Goal: Task Accomplishment & Management: Manage account settings

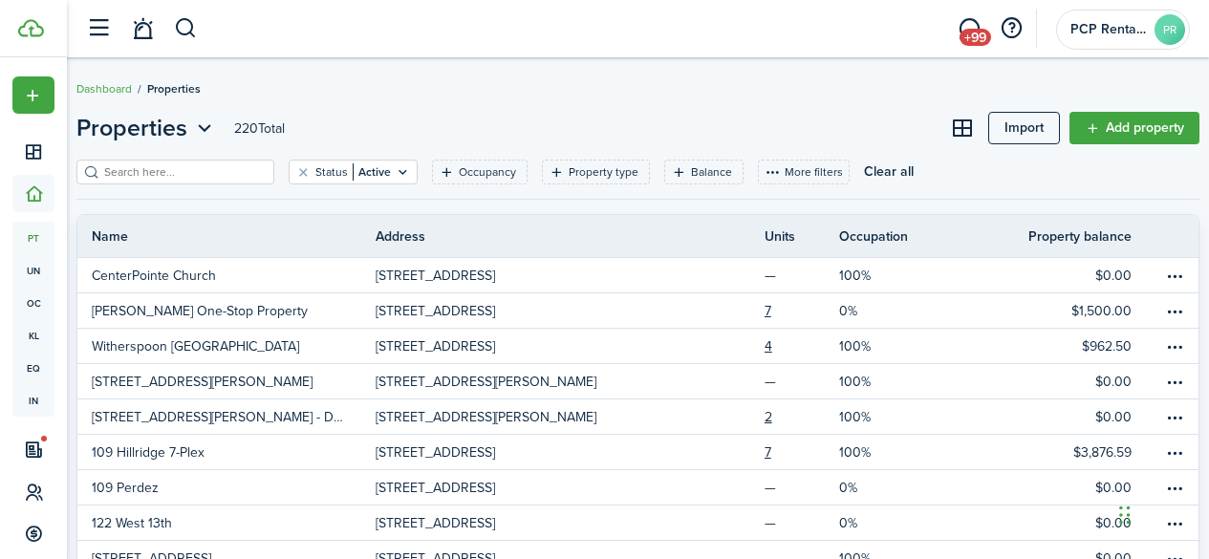
click at [148, 164] on input "search" at bounding box center [183, 172] width 168 height 18
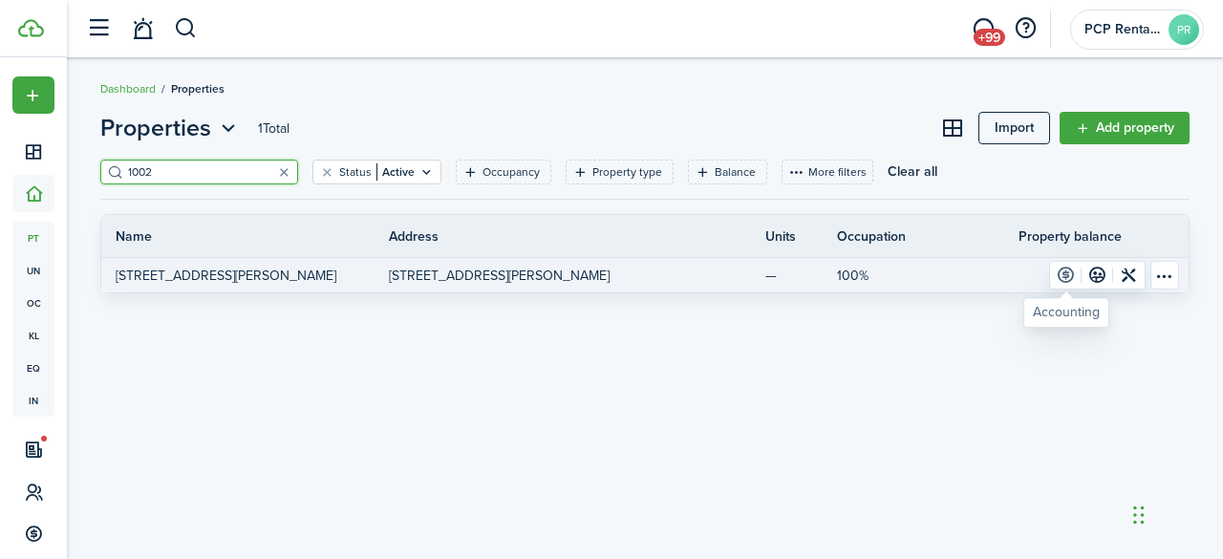
type input "1002"
click at [1063, 273] on link at bounding box center [1066, 275] width 32 height 27
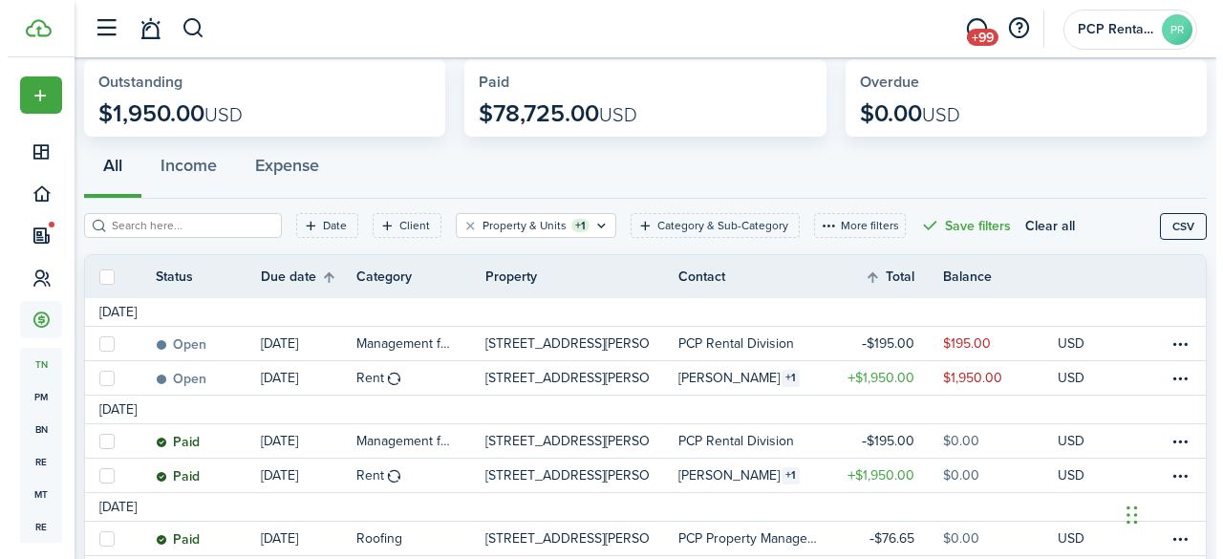
scroll to position [191, 0]
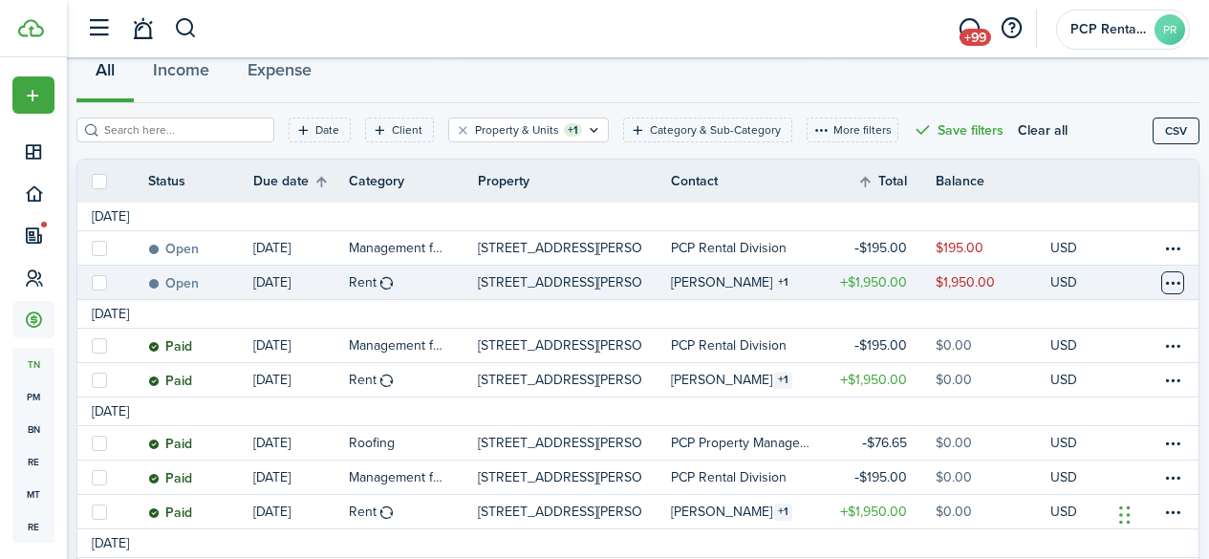
click at [1161, 280] on table-menu-btn-icon at bounding box center [1172, 282] width 23 height 23
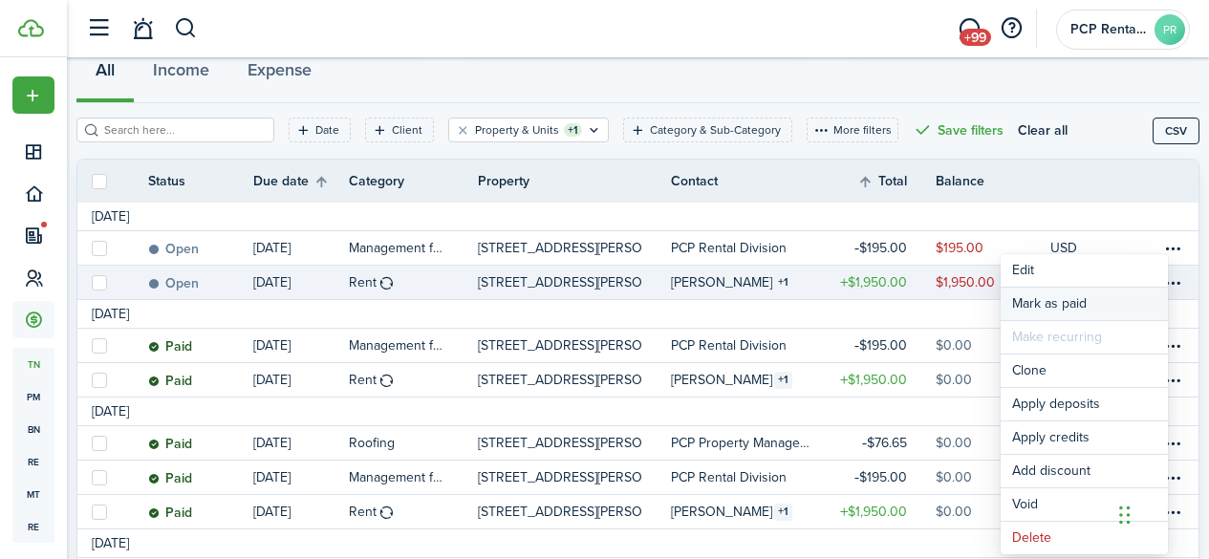
click at [1034, 297] on link "Mark as paid" at bounding box center [1083, 304] width 167 height 32
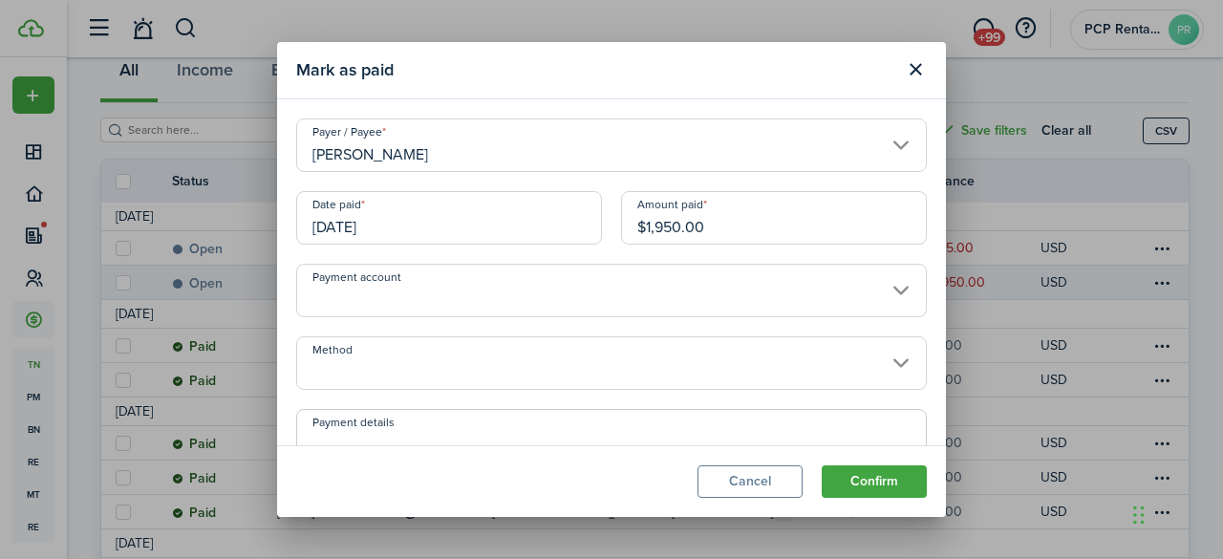
click at [412, 223] on input "[DATE]" at bounding box center [449, 218] width 306 height 54
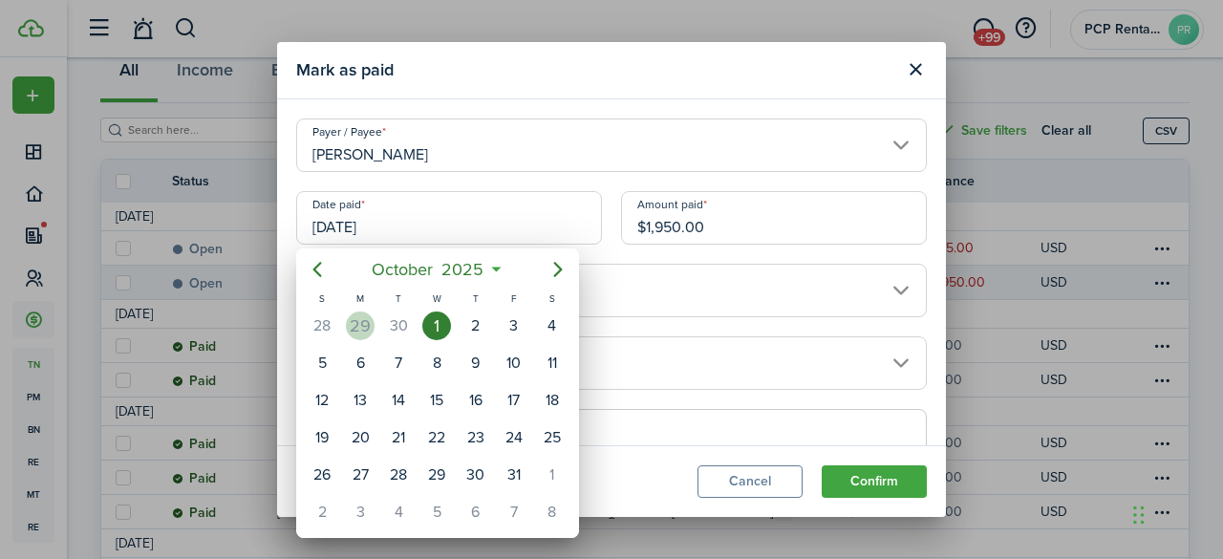
click at [352, 320] on div "29" at bounding box center [360, 325] width 29 height 29
type input "[DATE]"
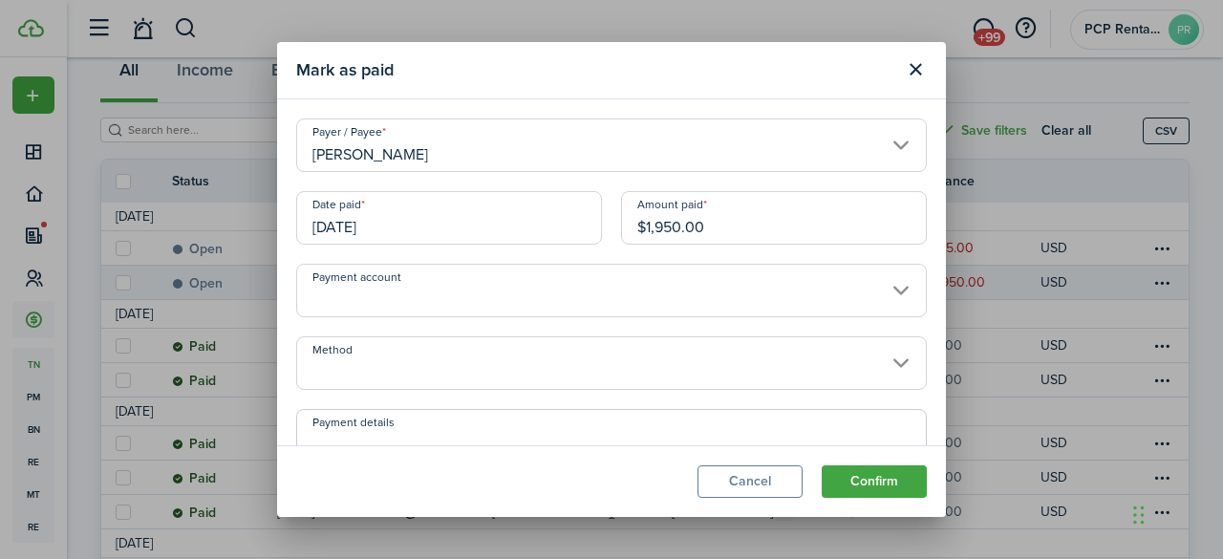
click at [374, 359] on input "Method" at bounding box center [611, 363] width 631 height 54
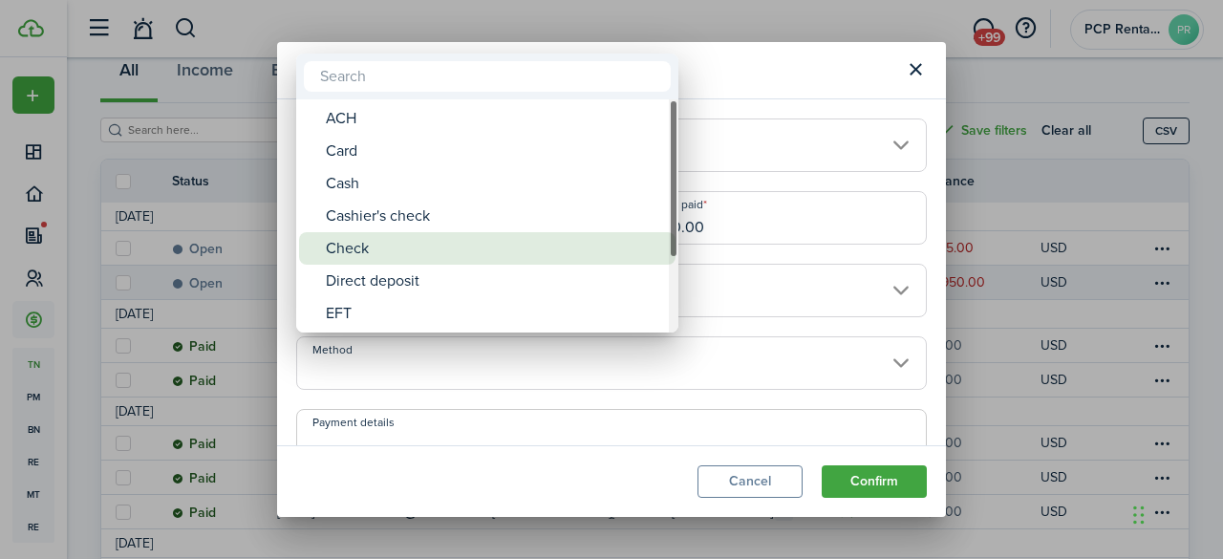
click at [355, 245] on div "Check" at bounding box center [495, 248] width 338 height 32
type input "Check"
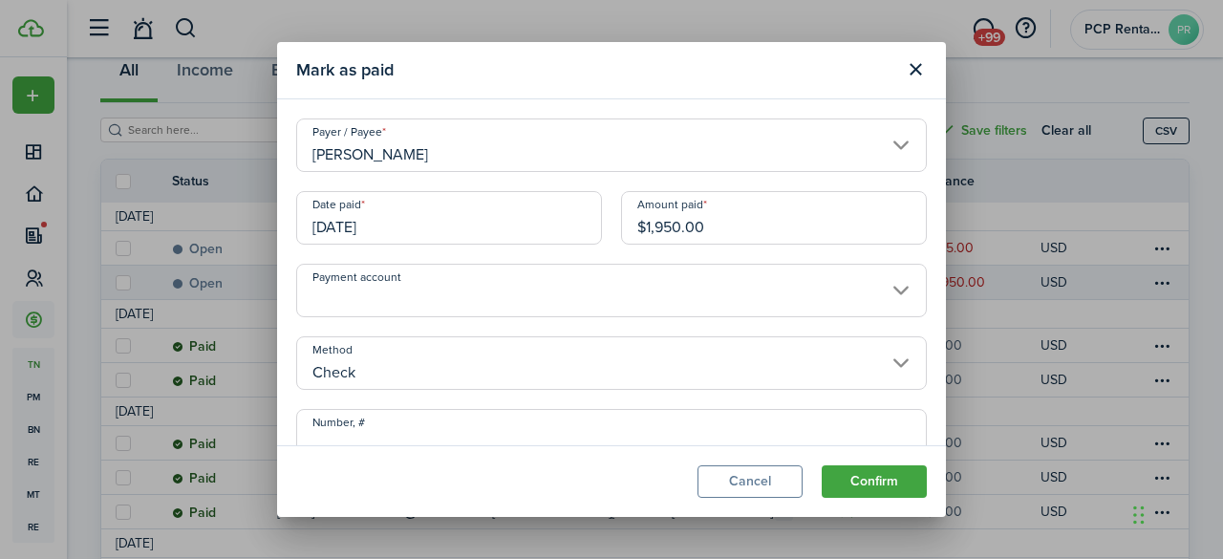
click at [402, 432] on input "Number, #" at bounding box center [611, 436] width 631 height 54
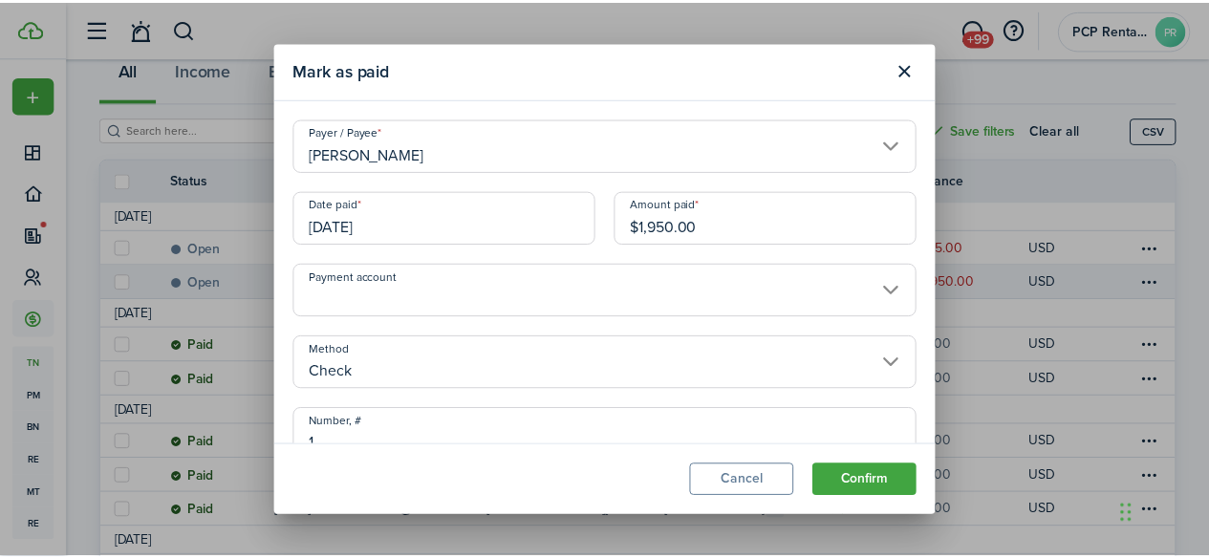
scroll to position [11, 0]
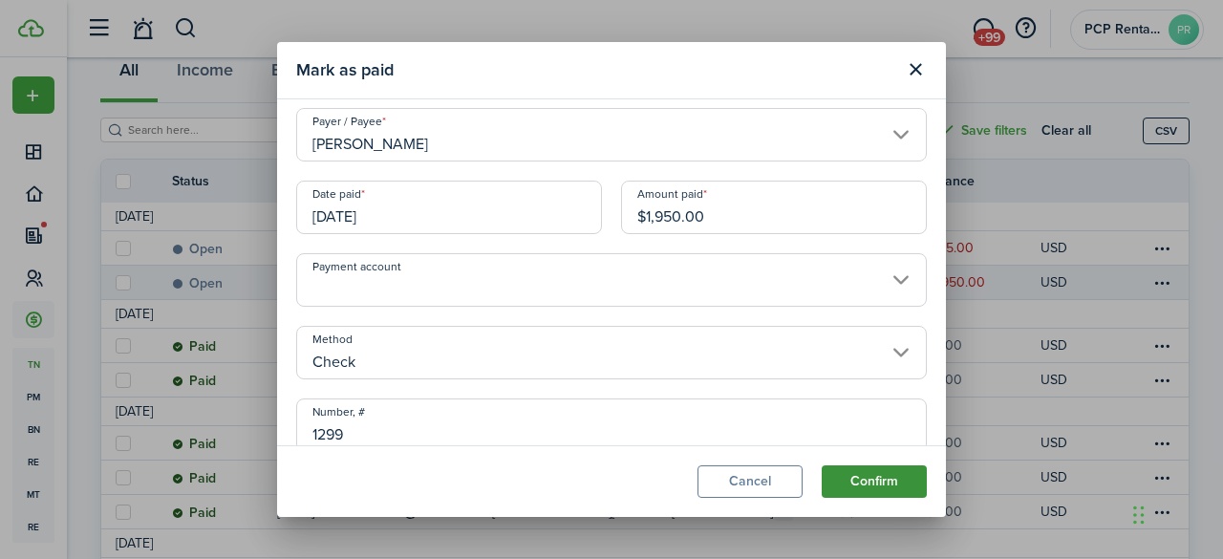
type input "1299"
click at [871, 483] on button "Confirm" at bounding box center [874, 481] width 105 height 32
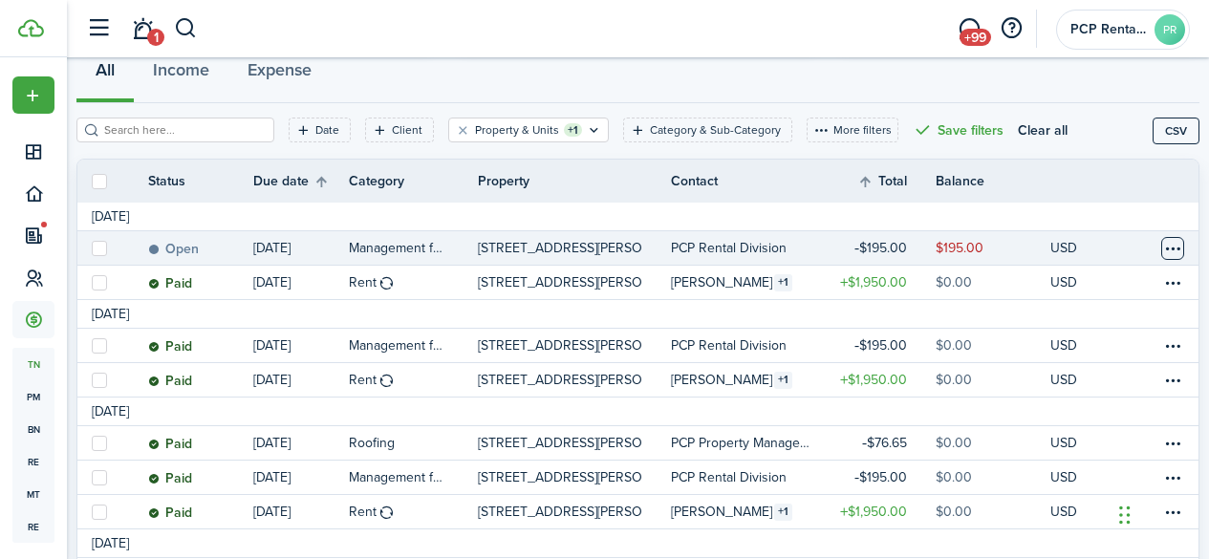
click at [1161, 253] on table-menu-btn-icon at bounding box center [1172, 248] width 23 height 23
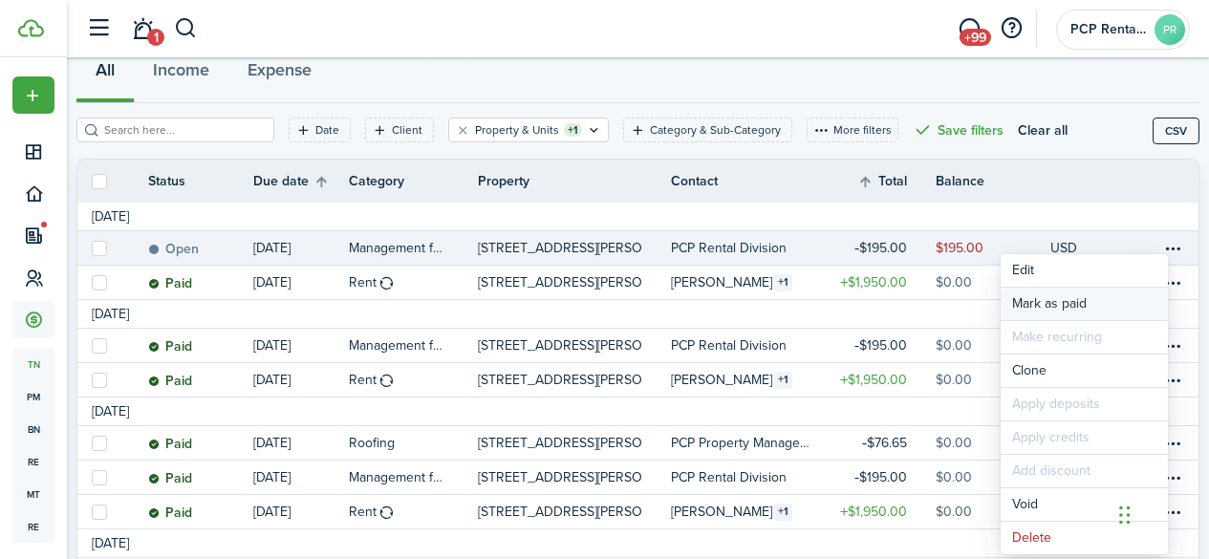
click at [1045, 307] on link "Mark as paid" at bounding box center [1083, 304] width 167 height 32
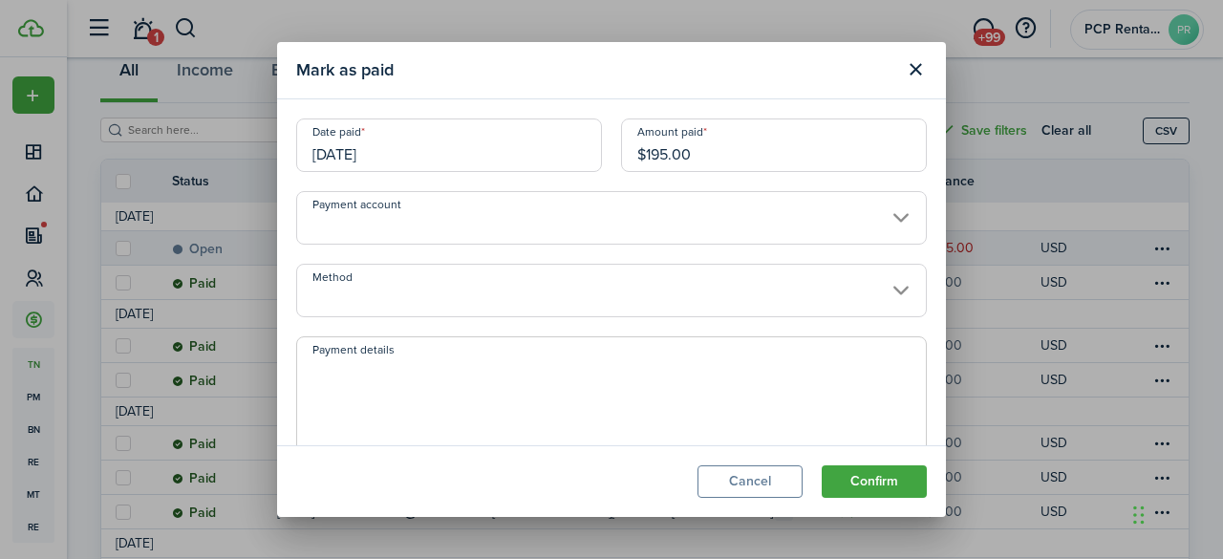
click at [353, 155] on input "[DATE]" at bounding box center [449, 145] width 306 height 54
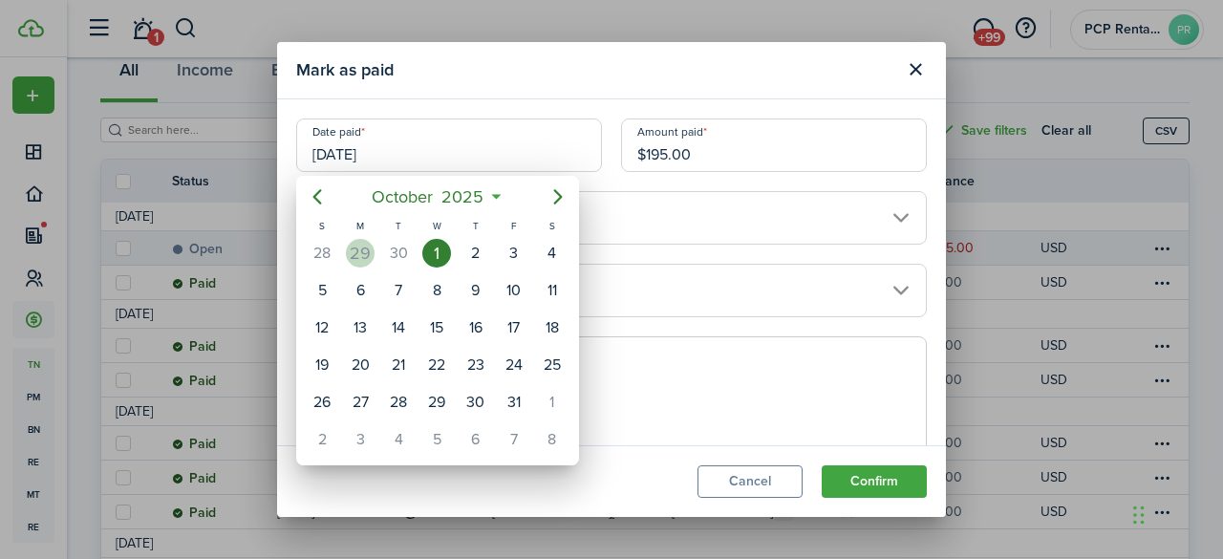
click at [353, 247] on div "29" at bounding box center [360, 253] width 29 height 29
type input "[DATE]"
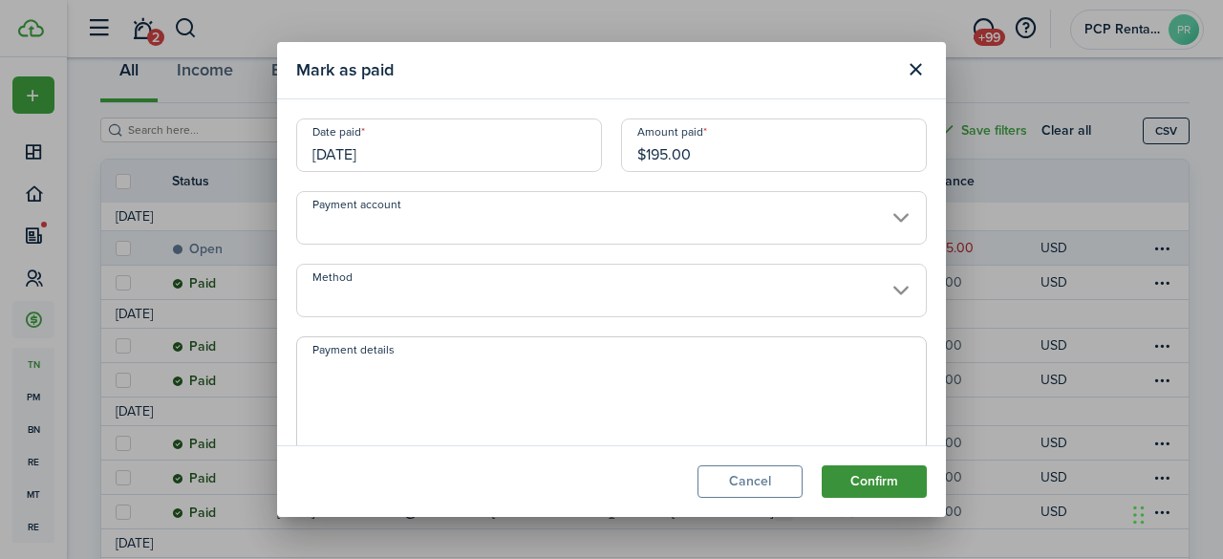
click at [880, 475] on button "Confirm" at bounding box center [874, 481] width 105 height 32
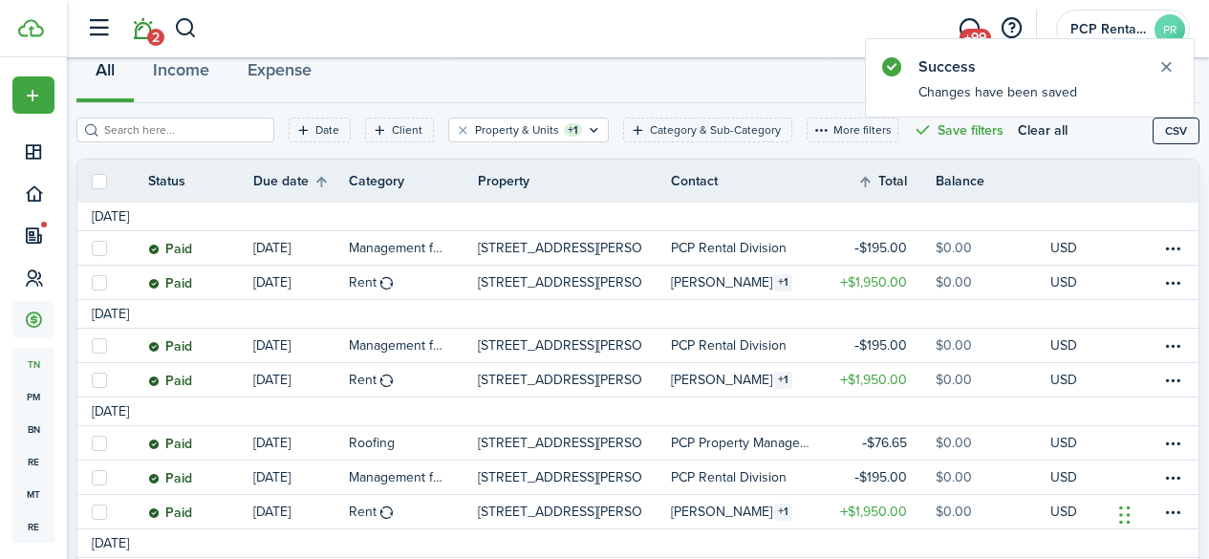
click at [142, 29] on link "2" at bounding box center [142, 29] width 36 height 49
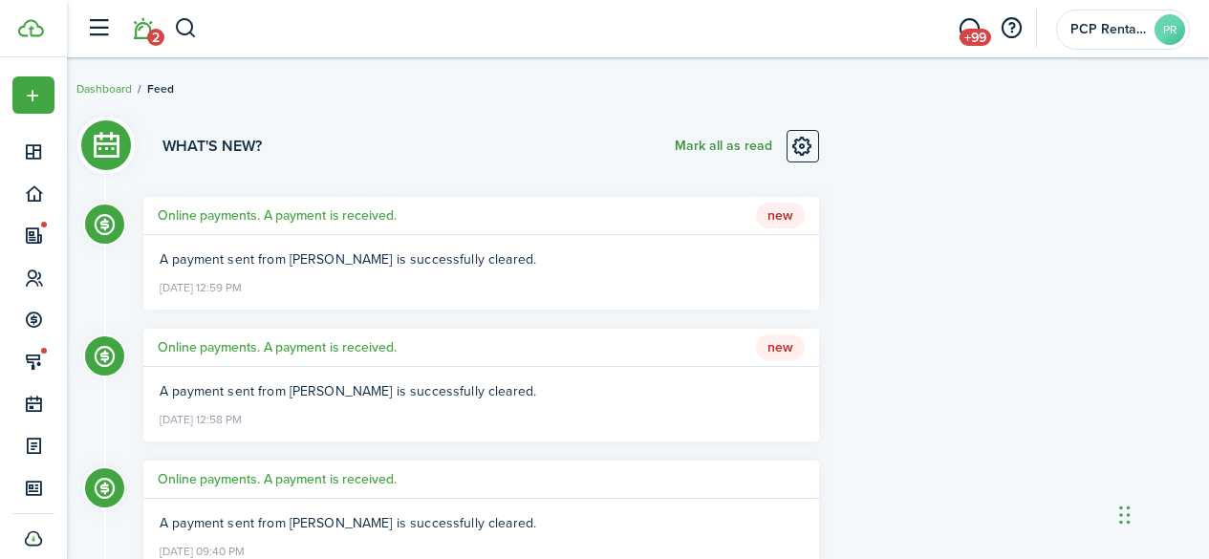
click at [677, 146] on button "Mark all as read" at bounding box center [723, 146] width 97 height 32
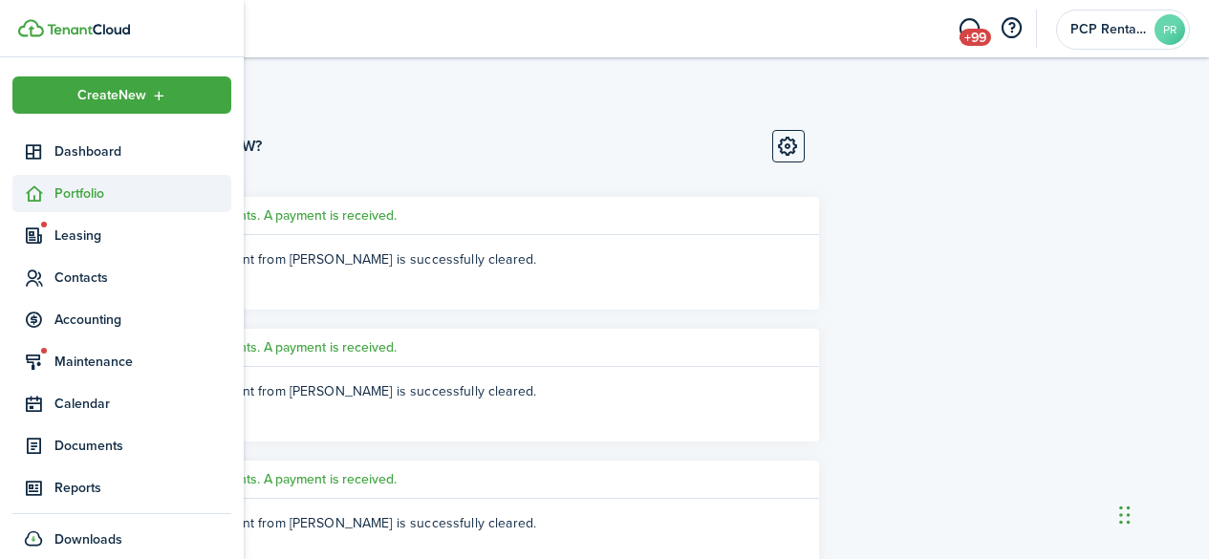
click at [72, 186] on span "Portfolio" at bounding box center [142, 193] width 177 height 20
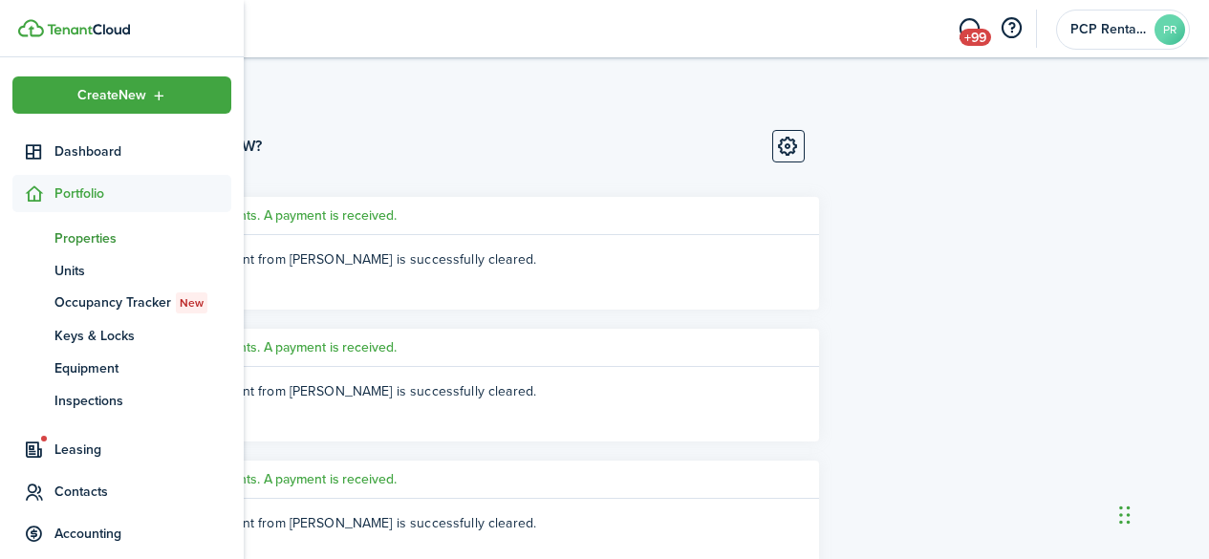
click at [77, 236] on span "Properties" at bounding box center [142, 238] width 177 height 20
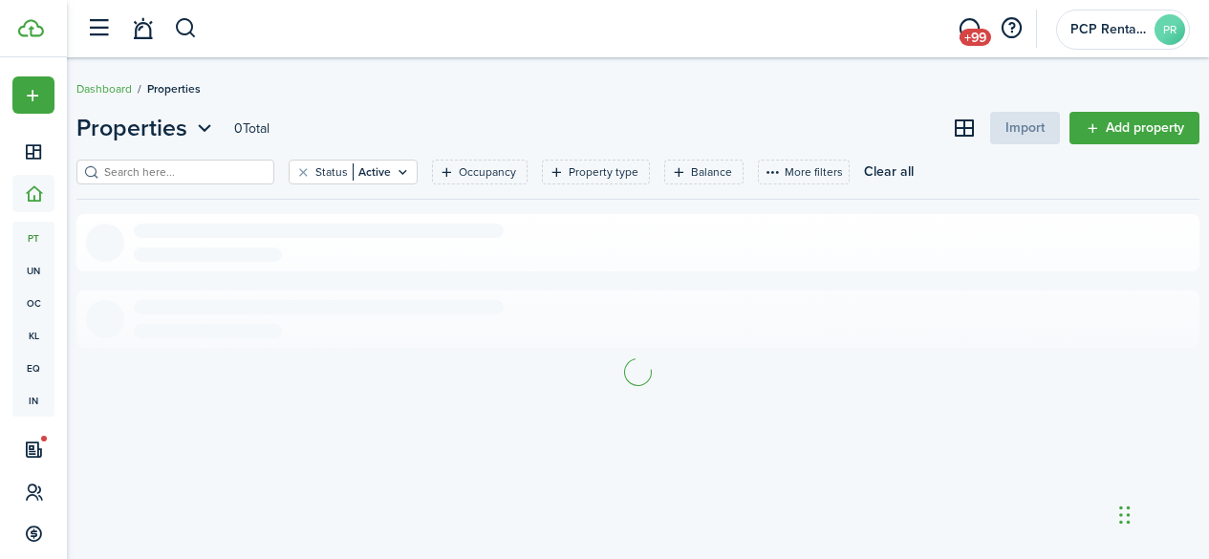
click at [237, 168] on input "search" at bounding box center [183, 172] width 168 height 18
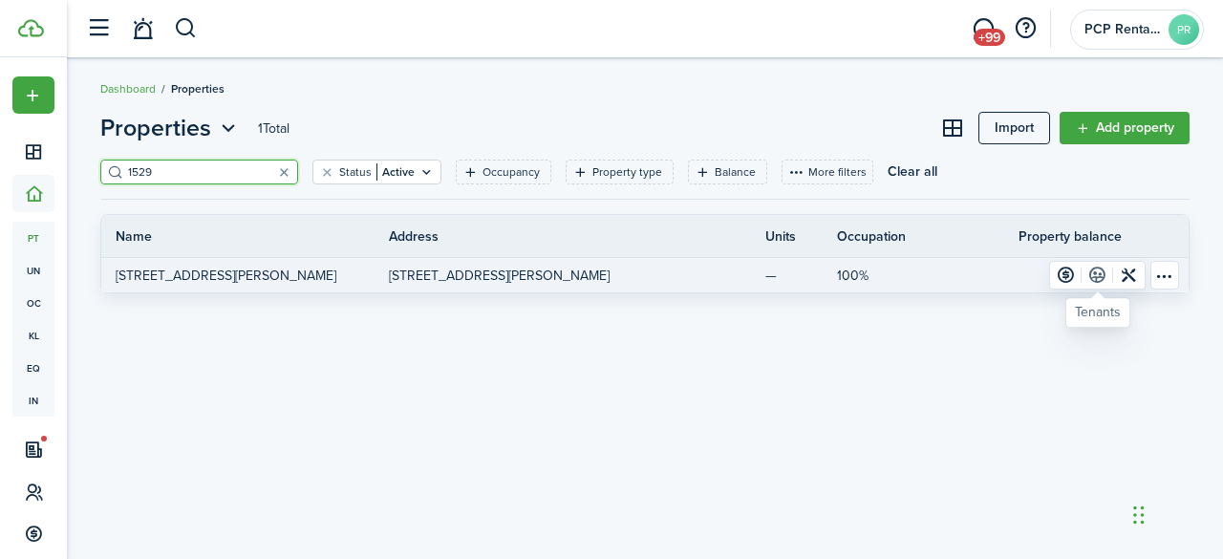
type input "1529"
click at [1097, 270] on link at bounding box center [1098, 275] width 32 height 27
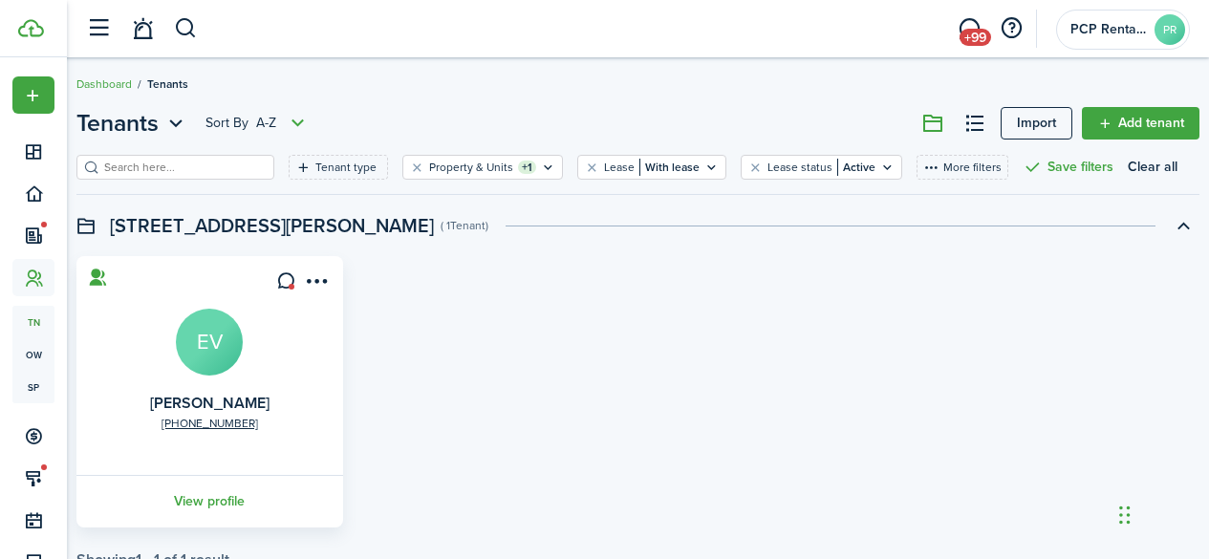
scroll to position [67, 0]
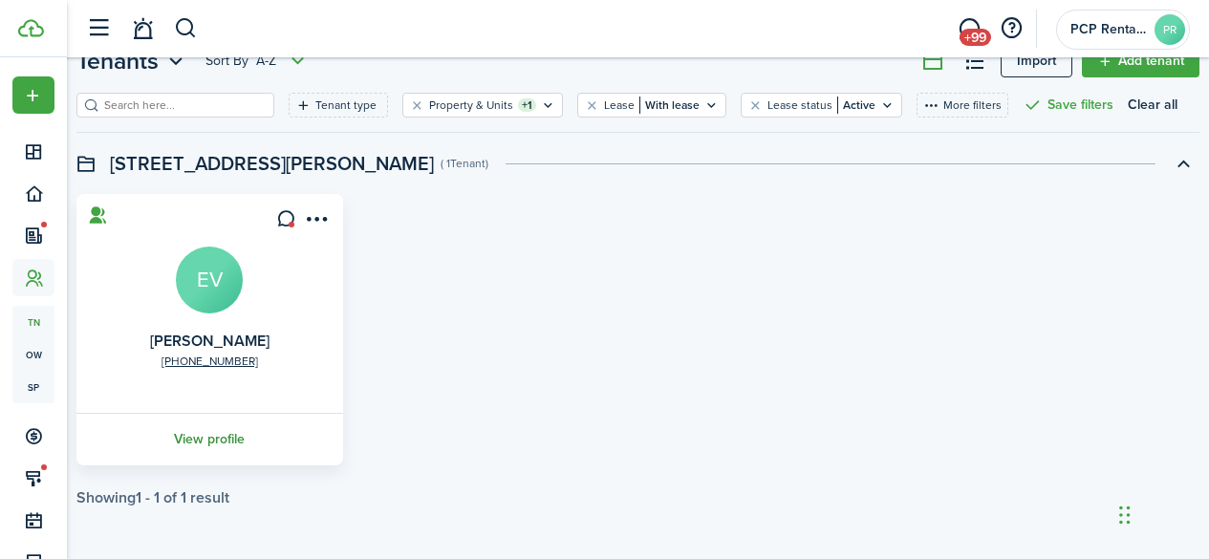
click at [223, 435] on link "View profile" at bounding box center [210, 439] width 272 height 53
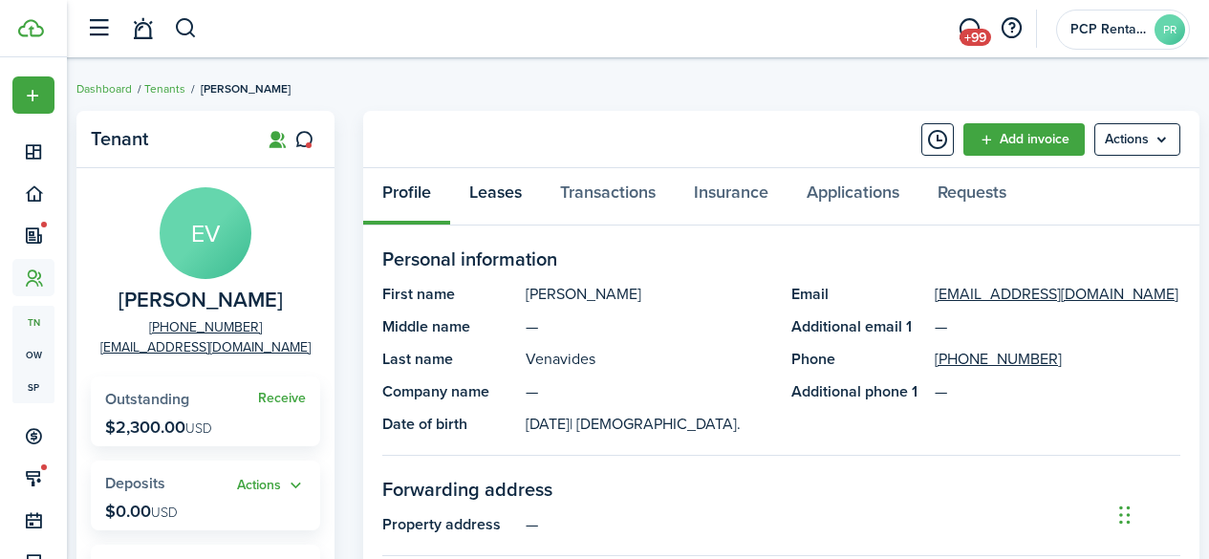
click at [503, 197] on link "Leases" at bounding box center [495, 196] width 91 height 57
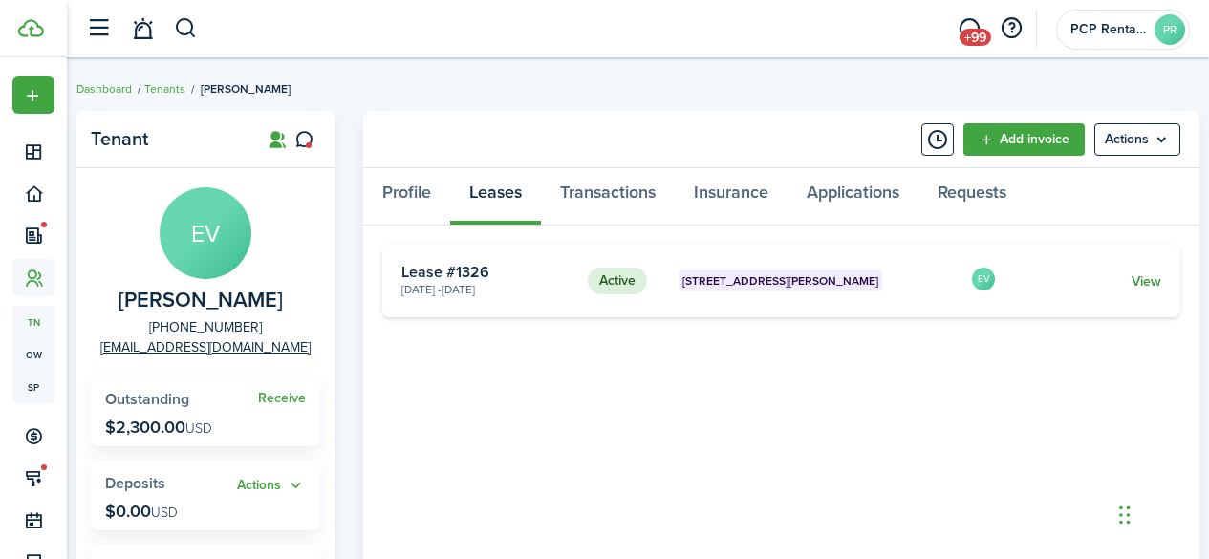
click at [1151, 273] on link "View" at bounding box center [1146, 281] width 30 height 20
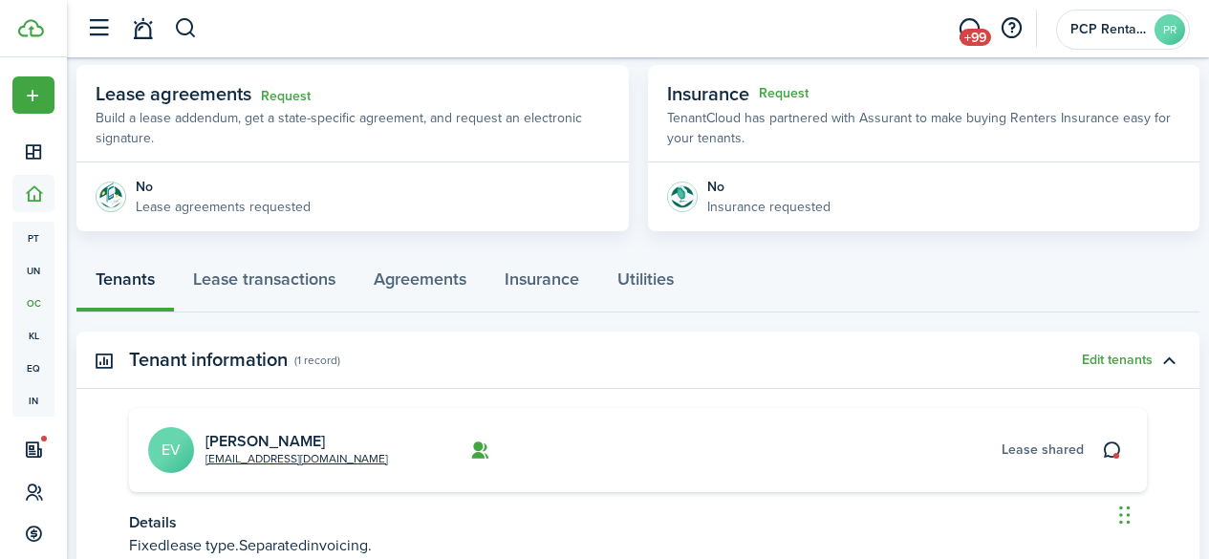
scroll to position [304, 0]
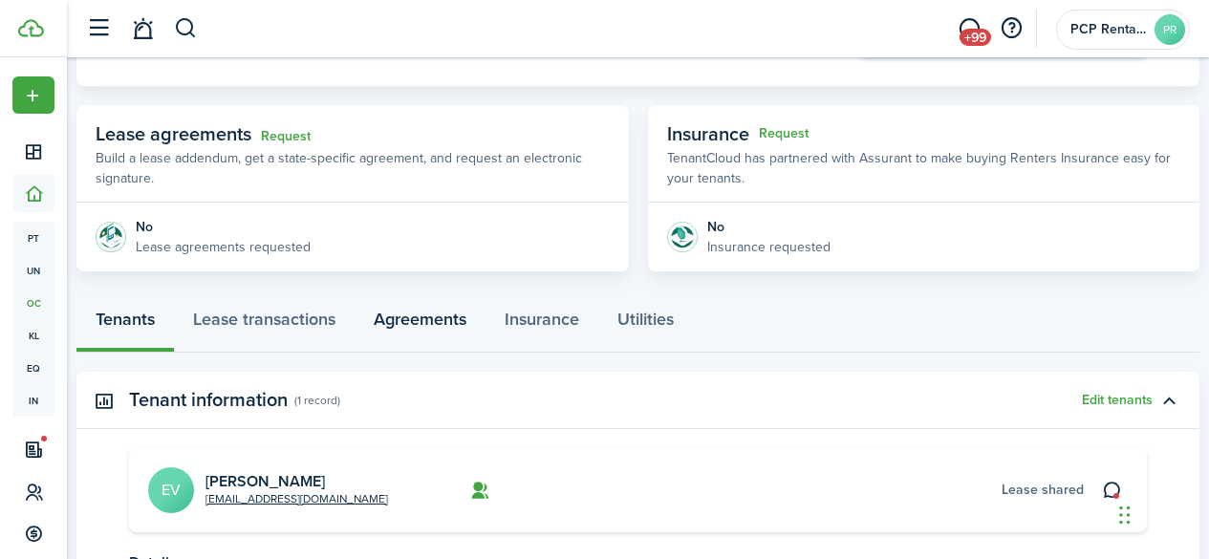
click at [430, 318] on link "Agreements" at bounding box center [419, 323] width 131 height 57
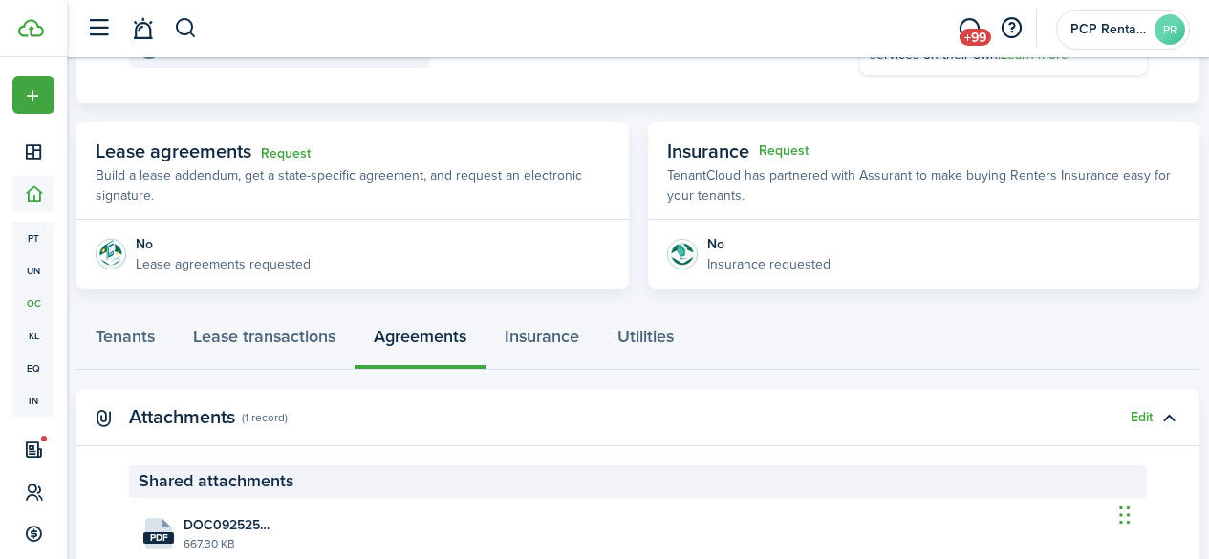
scroll to position [478, 0]
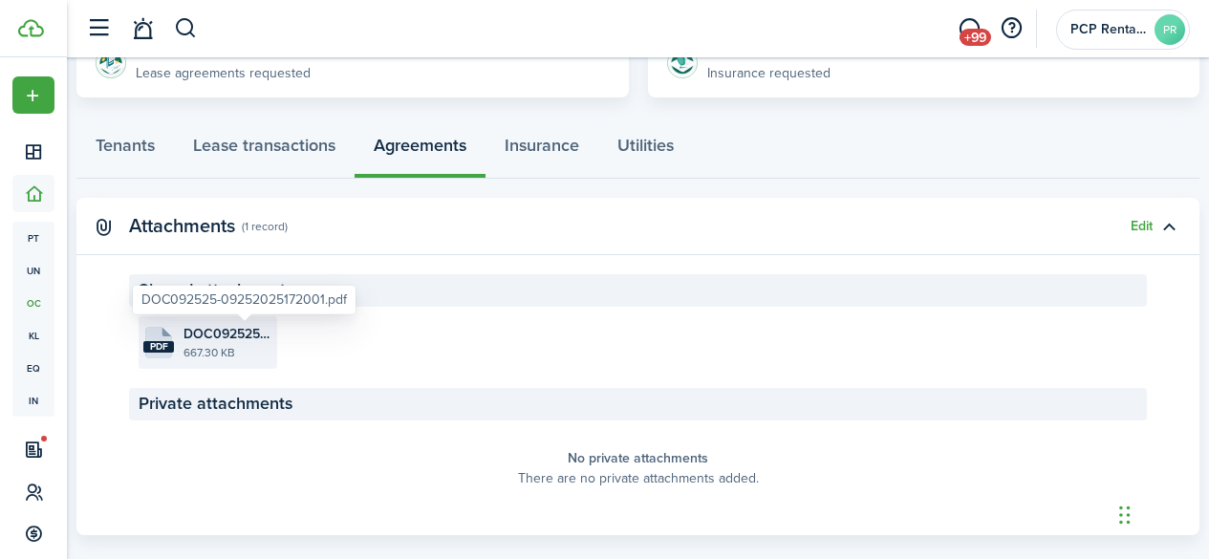
click at [238, 334] on span "DOC092525-09252025172001.pdf" at bounding box center [227, 334] width 89 height 20
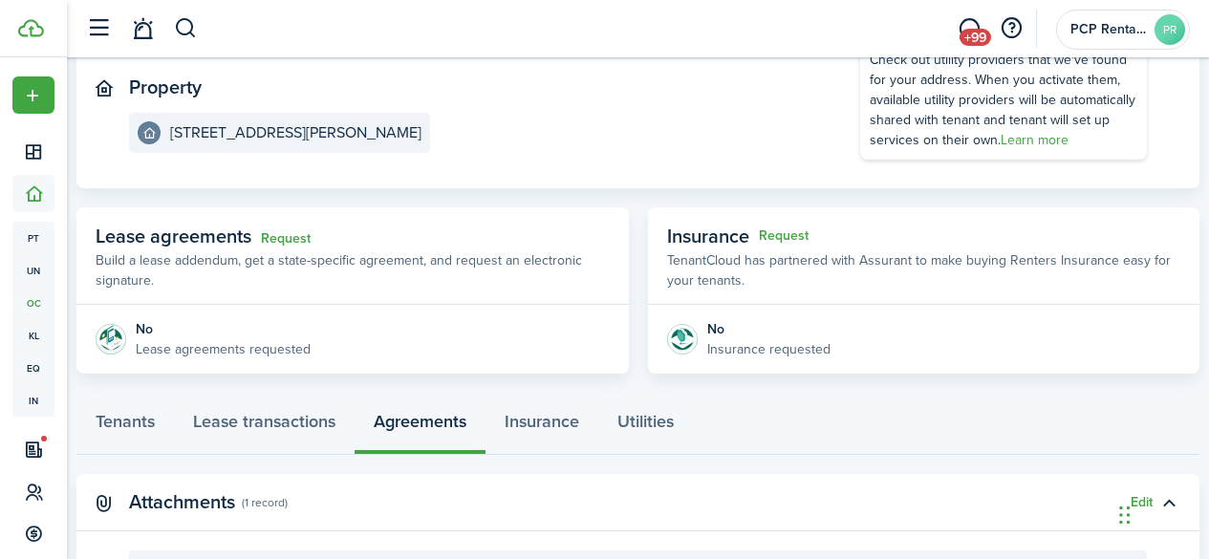
scroll to position [287, 0]
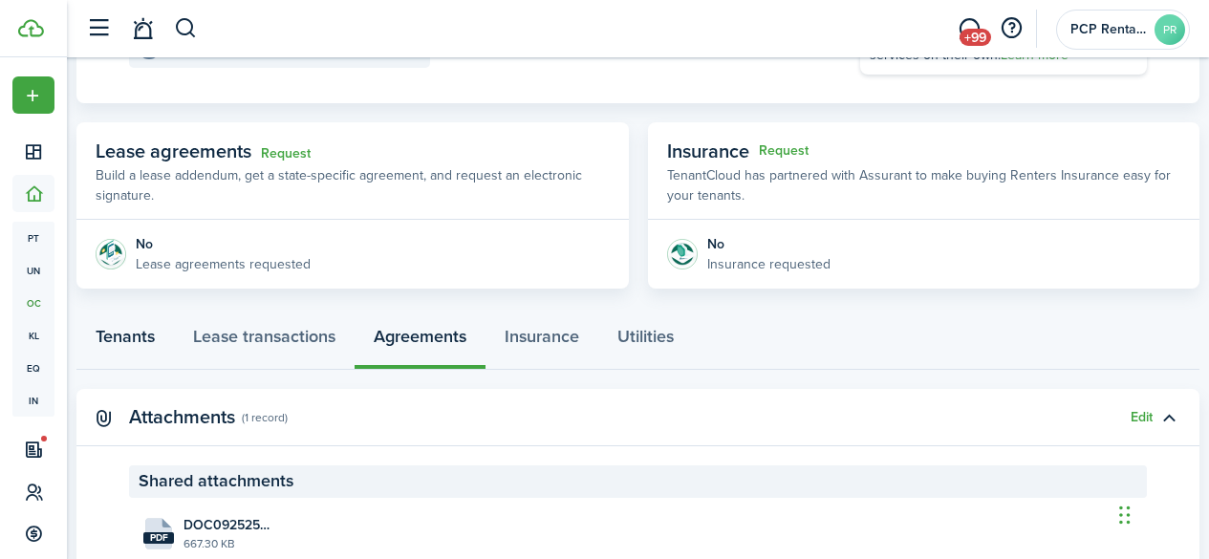
click at [138, 344] on link "Tenants" at bounding box center [124, 340] width 97 height 57
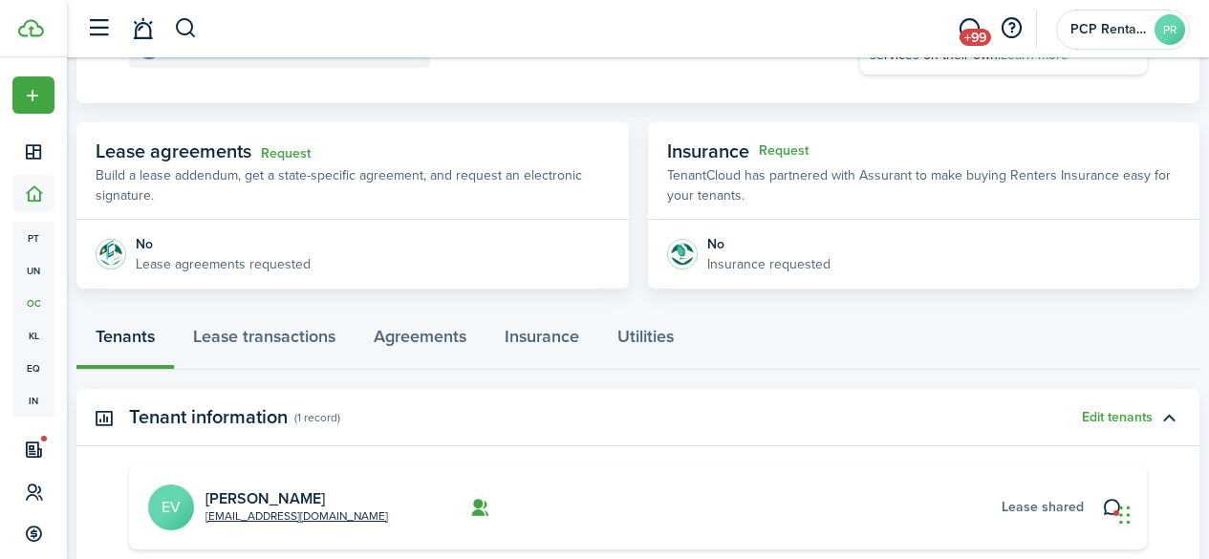
scroll to position [382, 0]
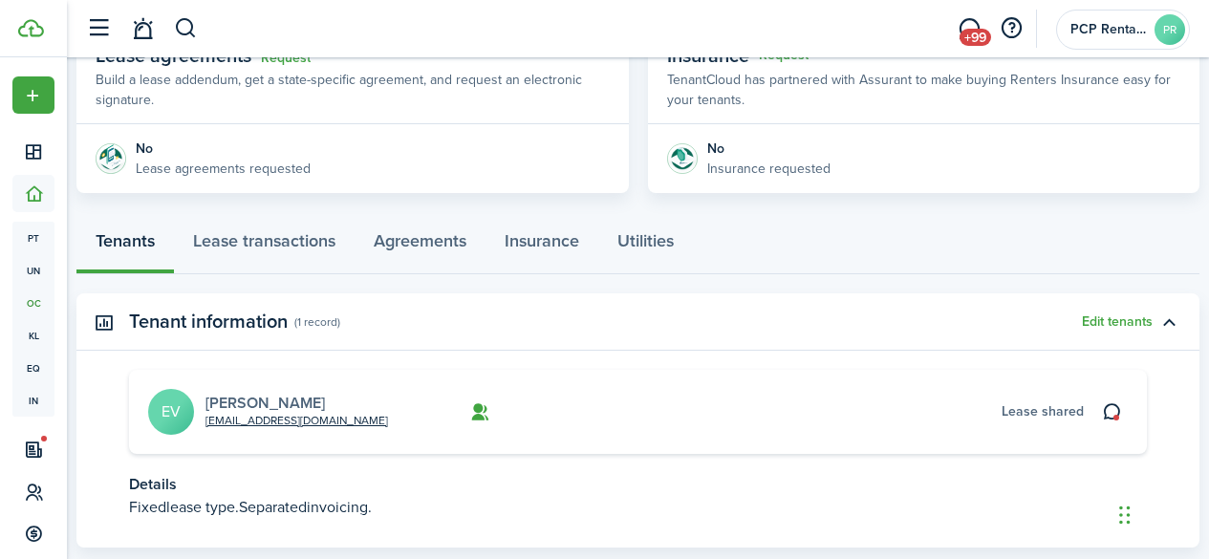
click at [292, 400] on link "[PERSON_NAME]" at bounding box center [264, 403] width 119 height 22
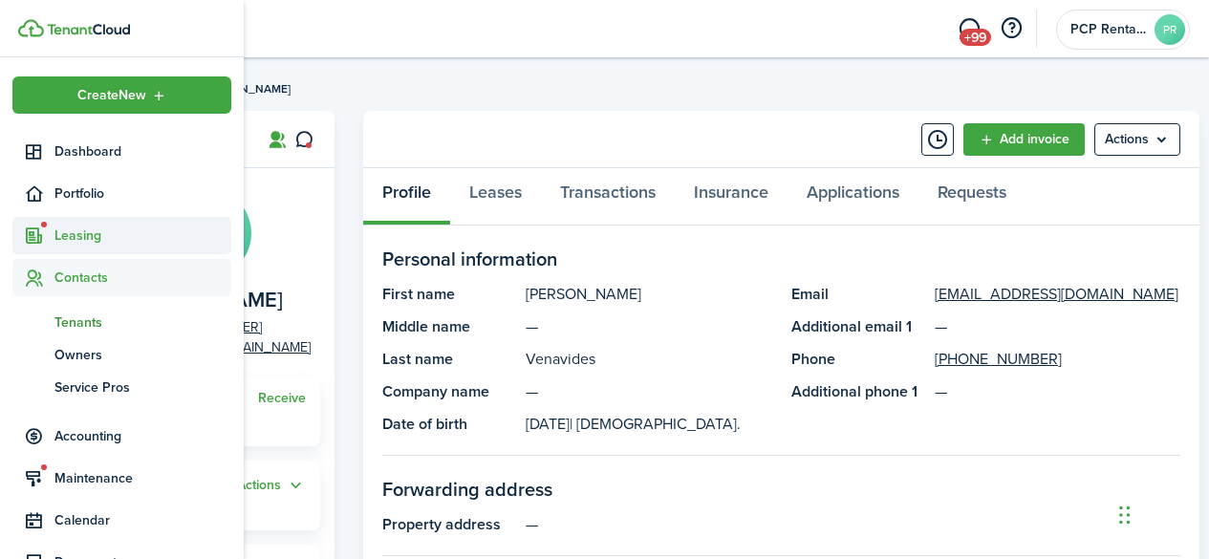
click at [72, 230] on span "Leasing" at bounding box center [142, 236] width 177 height 20
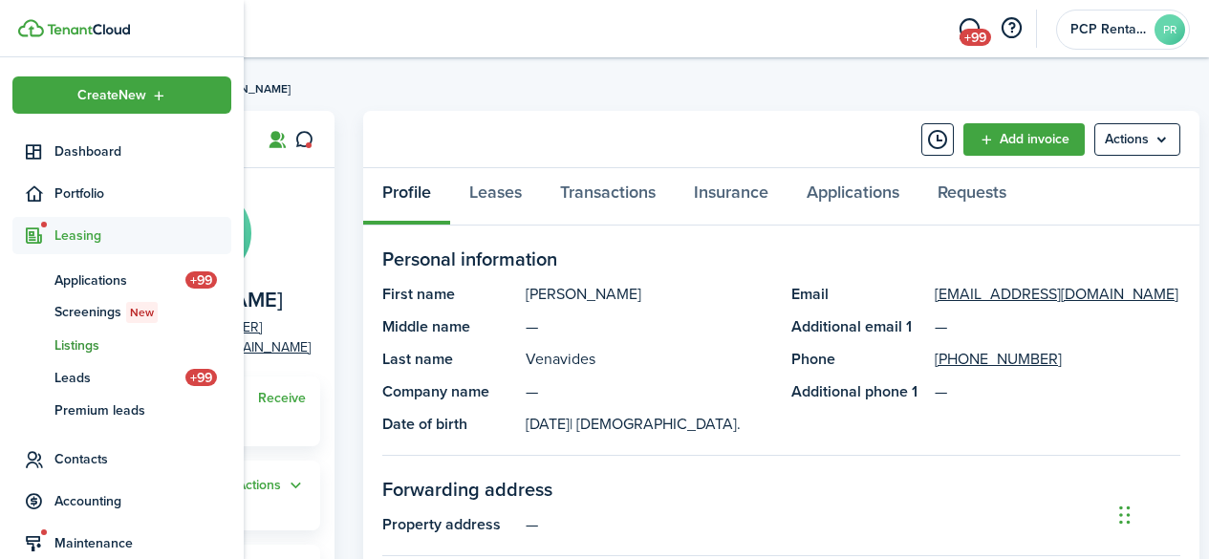
click at [61, 344] on span "Listings" at bounding box center [142, 345] width 177 height 20
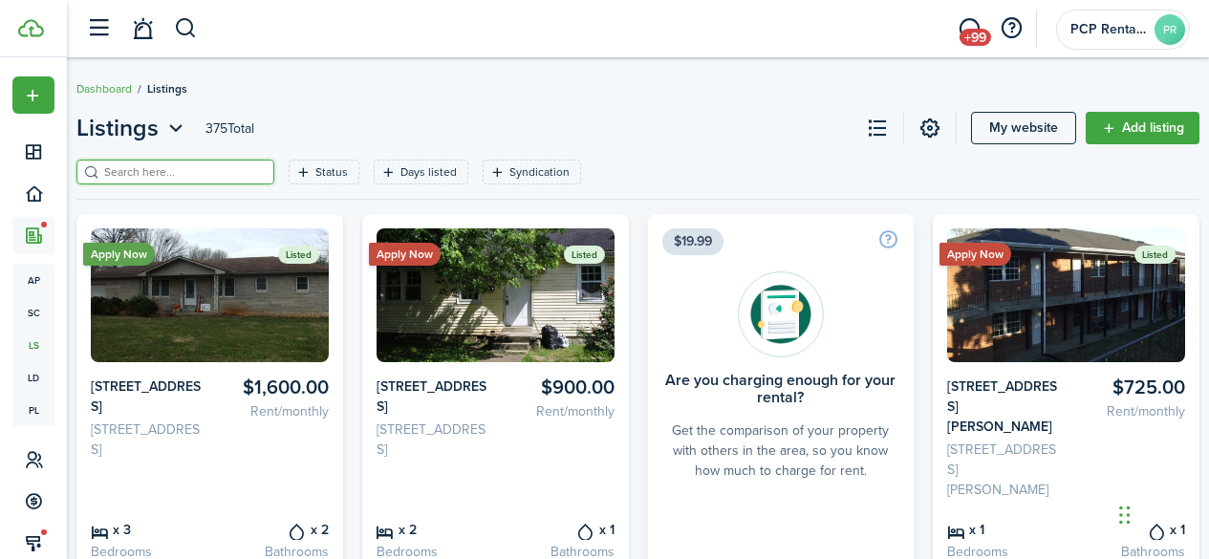
click at [163, 174] on input "search" at bounding box center [183, 172] width 168 height 18
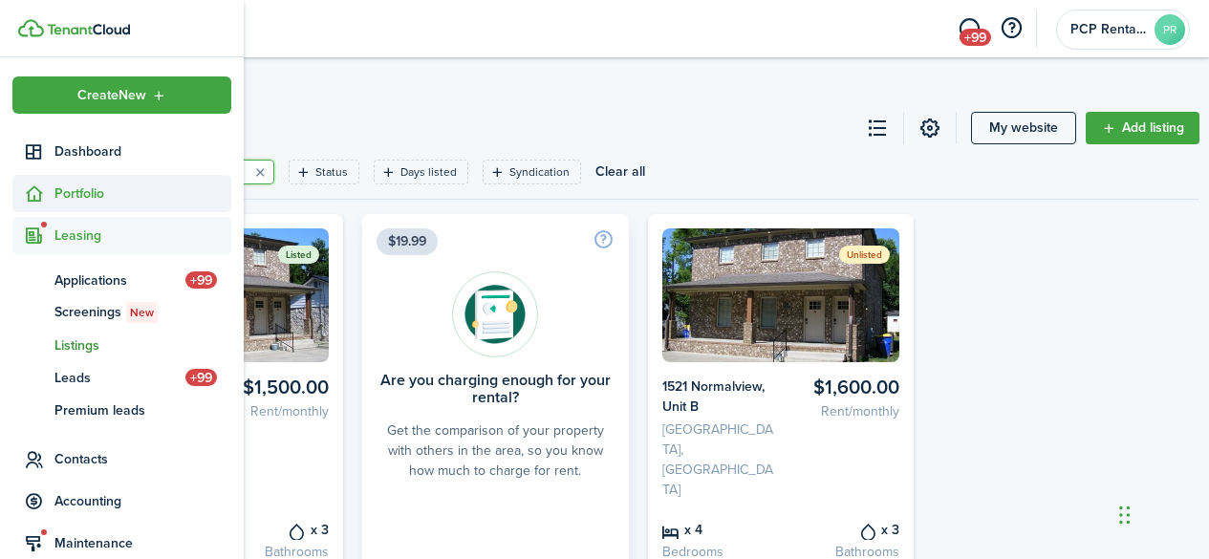
type input "1521"
click at [64, 187] on span "Portfolio" at bounding box center [142, 193] width 177 height 20
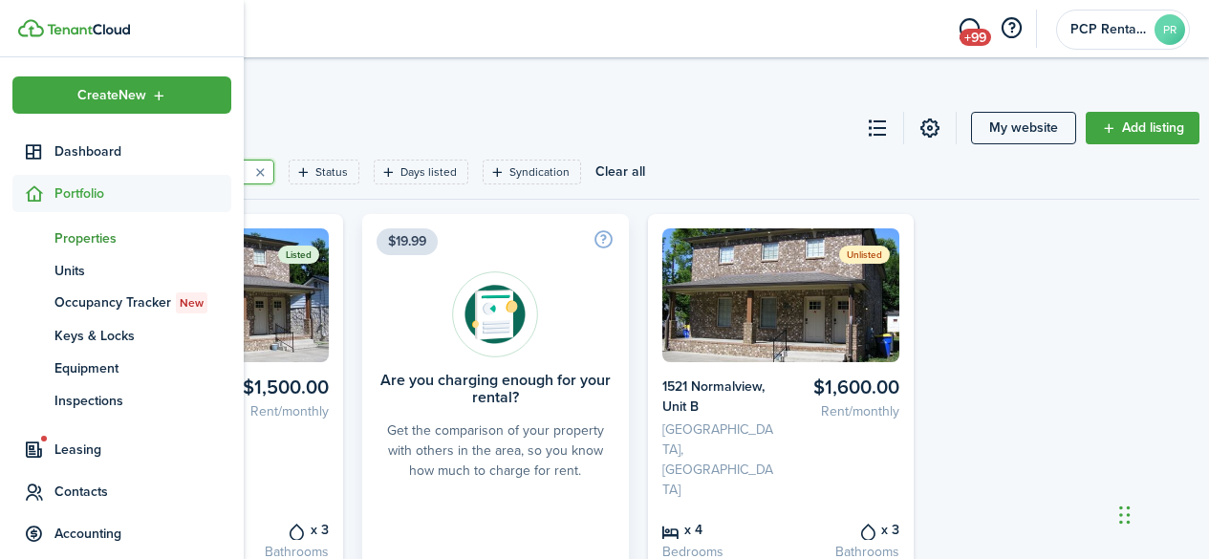
click at [67, 238] on span "Properties" at bounding box center [142, 238] width 177 height 20
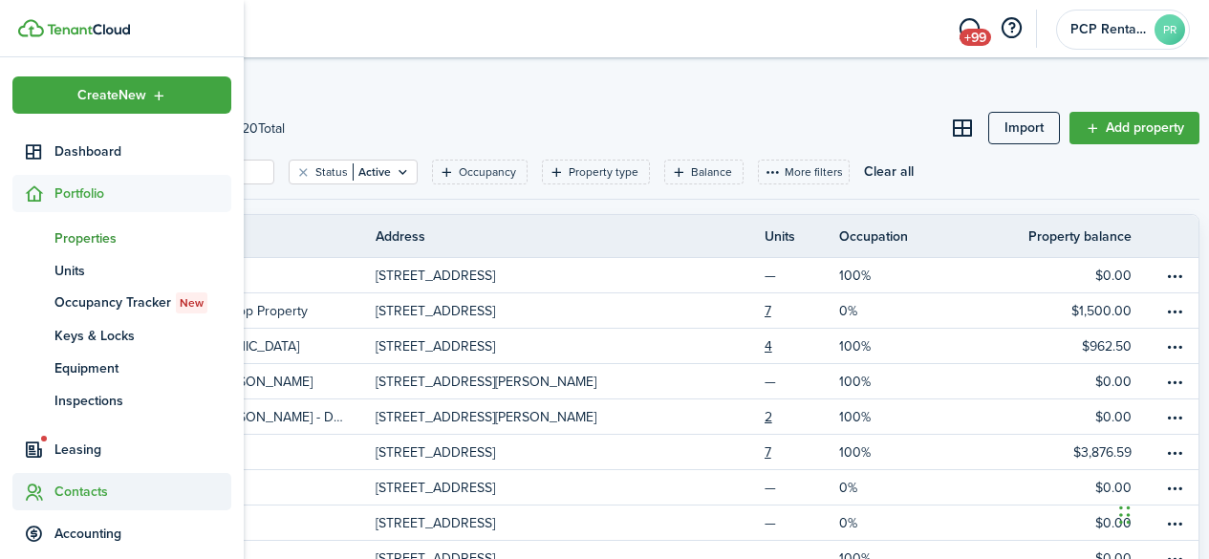
click at [74, 496] on span "Contacts" at bounding box center [142, 492] width 177 height 20
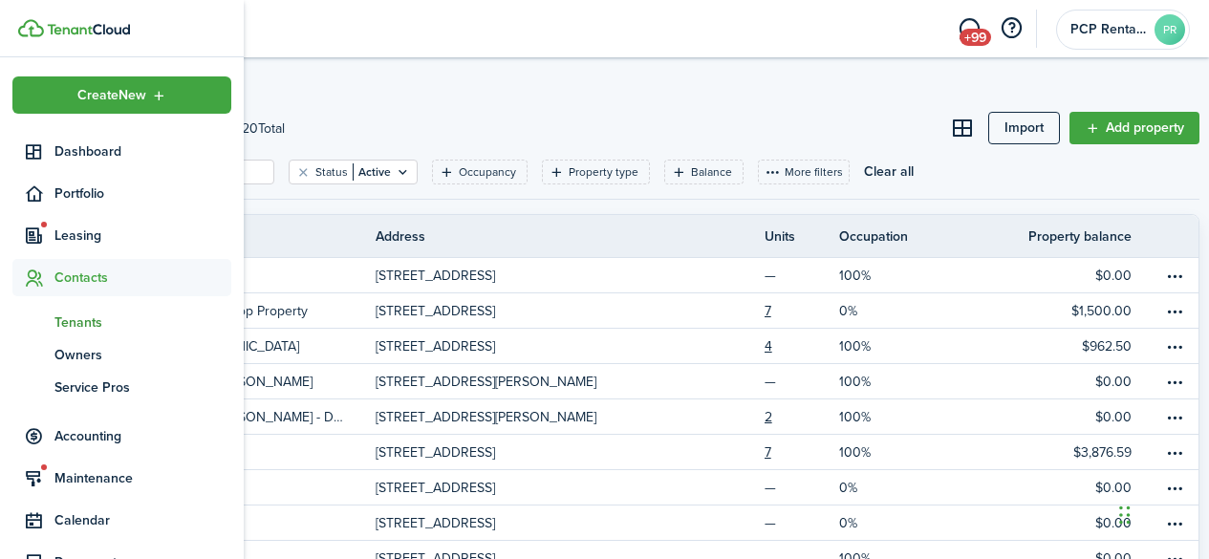
click at [83, 316] on span "Tenants" at bounding box center [142, 322] width 177 height 20
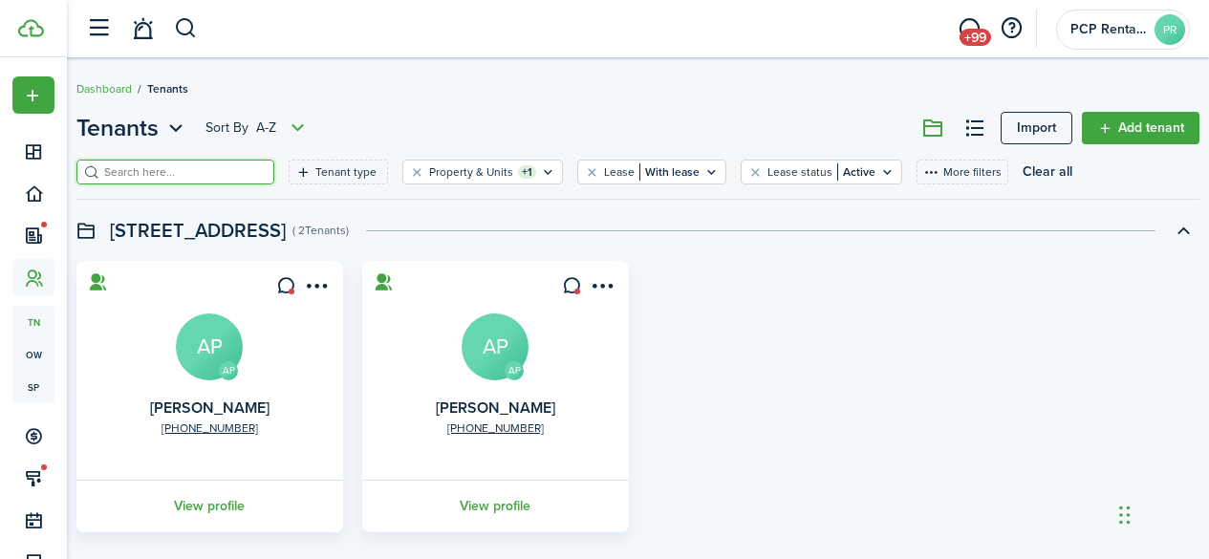
click at [223, 171] on input "search" at bounding box center [183, 172] width 168 height 18
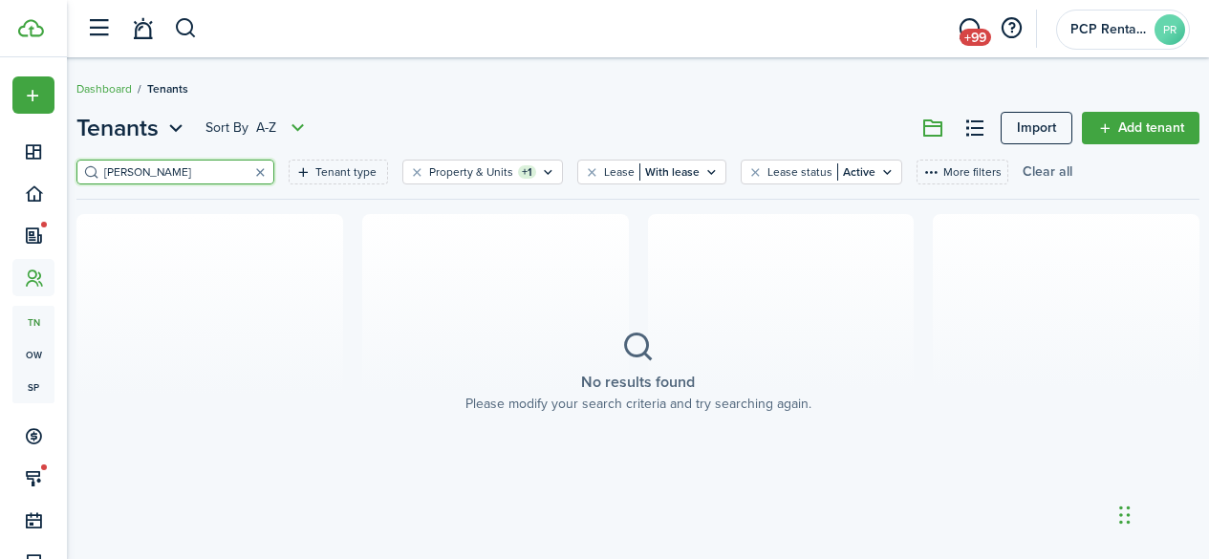
type input "[PERSON_NAME]"
click at [1041, 175] on button "Clear all" at bounding box center [1047, 172] width 50 height 25
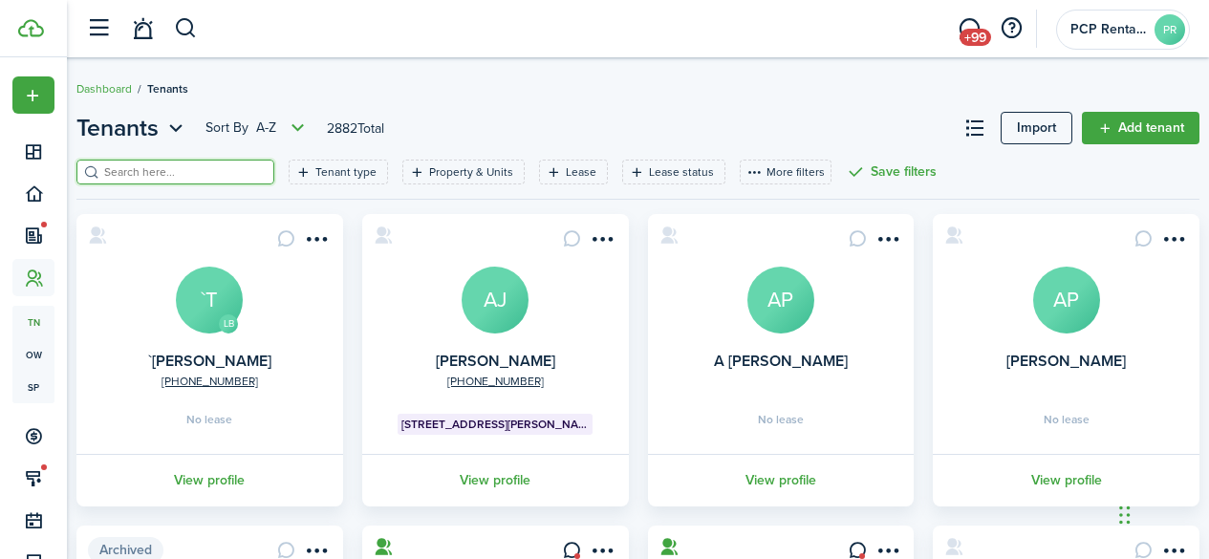
click at [201, 171] on input "search" at bounding box center [183, 172] width 168 height 18
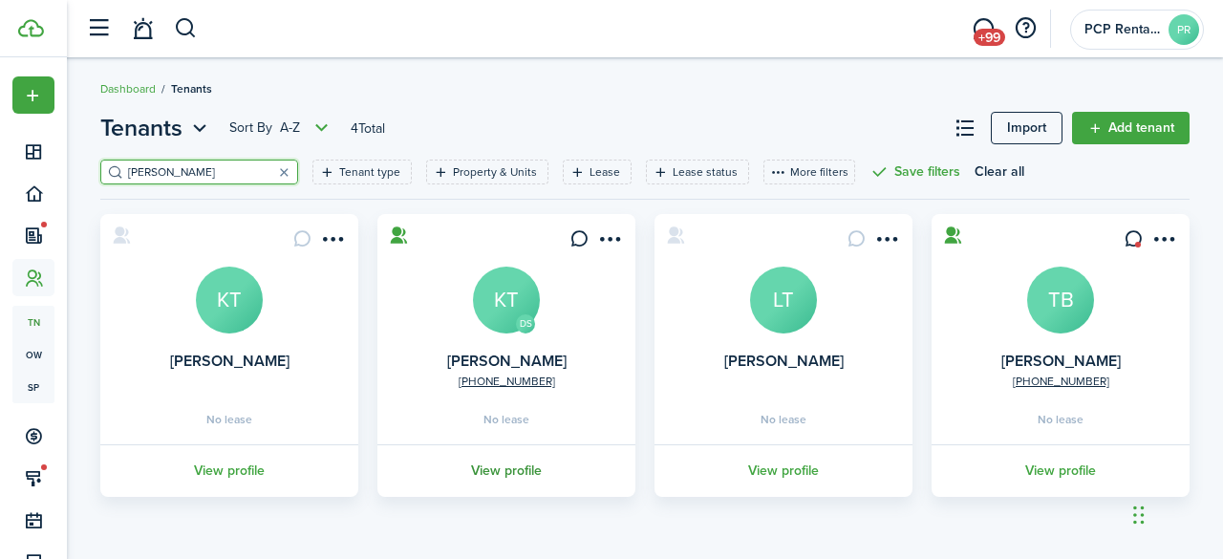
type input "[PERSON_NAME]"
click at [512, 473] on link "View profile" at bounding box center [507, 470] width 264 height 53
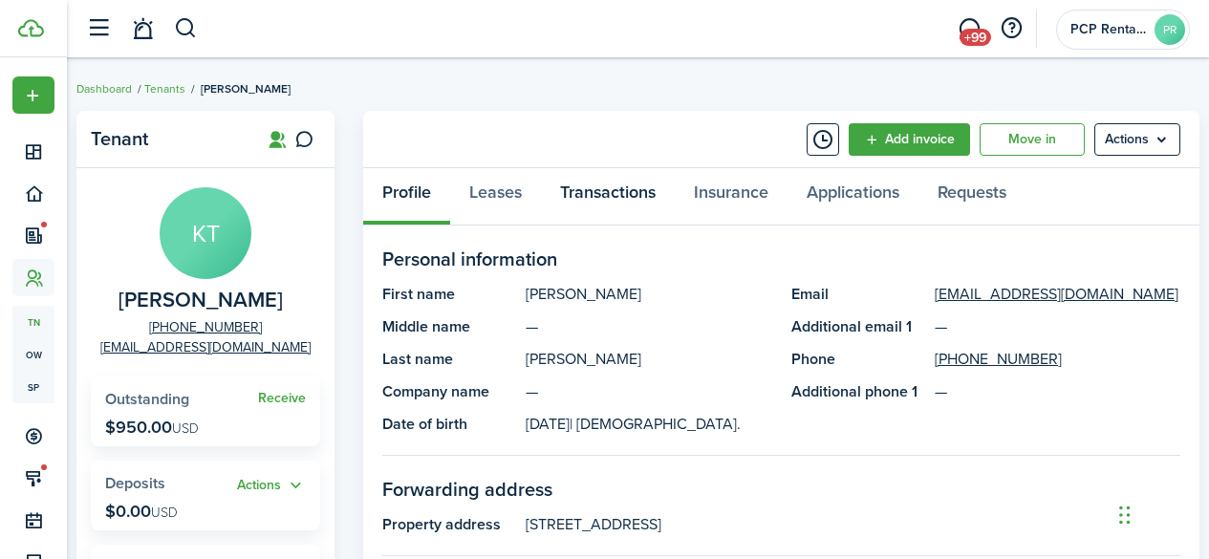
click at [592, 195] on link "Transactions" at bounding box center [608, 196] width 134 height 57
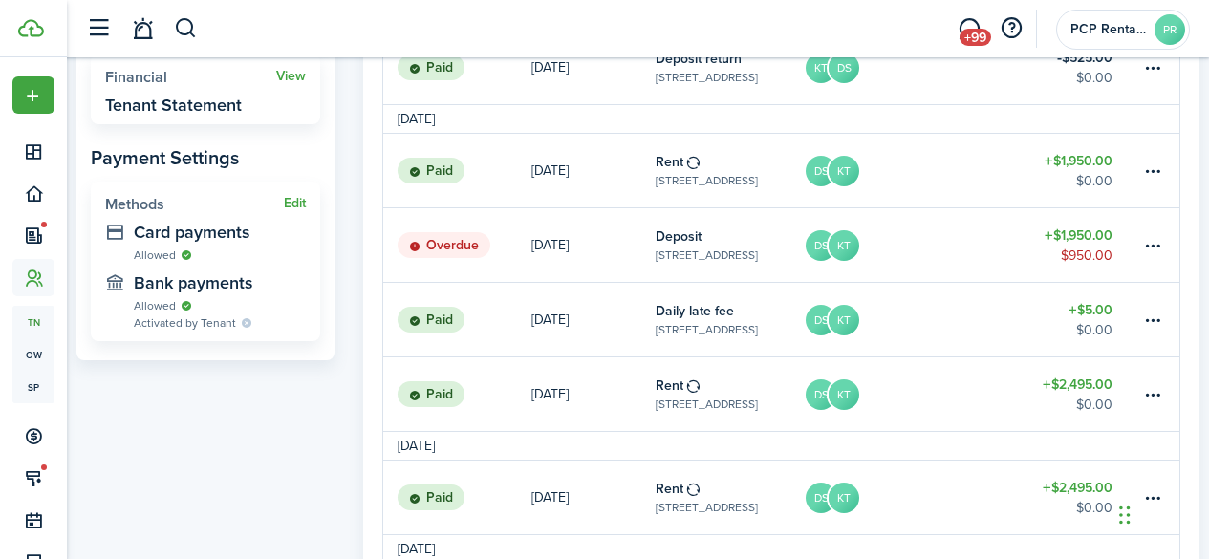
scroll to position [669, 0]
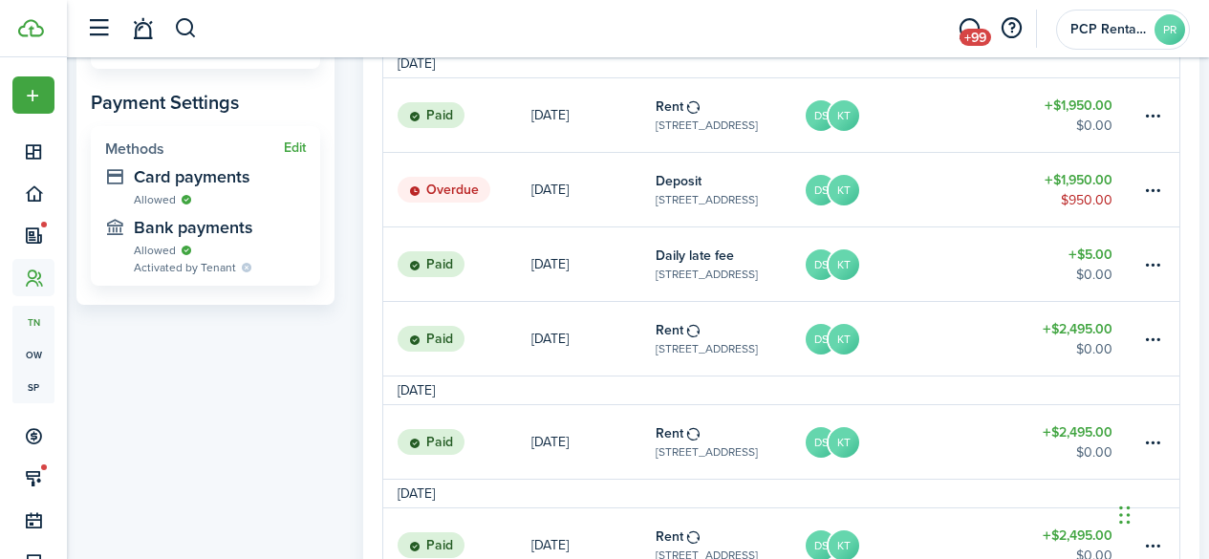
click at [445, 115] on status "Paid" at bounding box center [430, 115] width 67 height 27
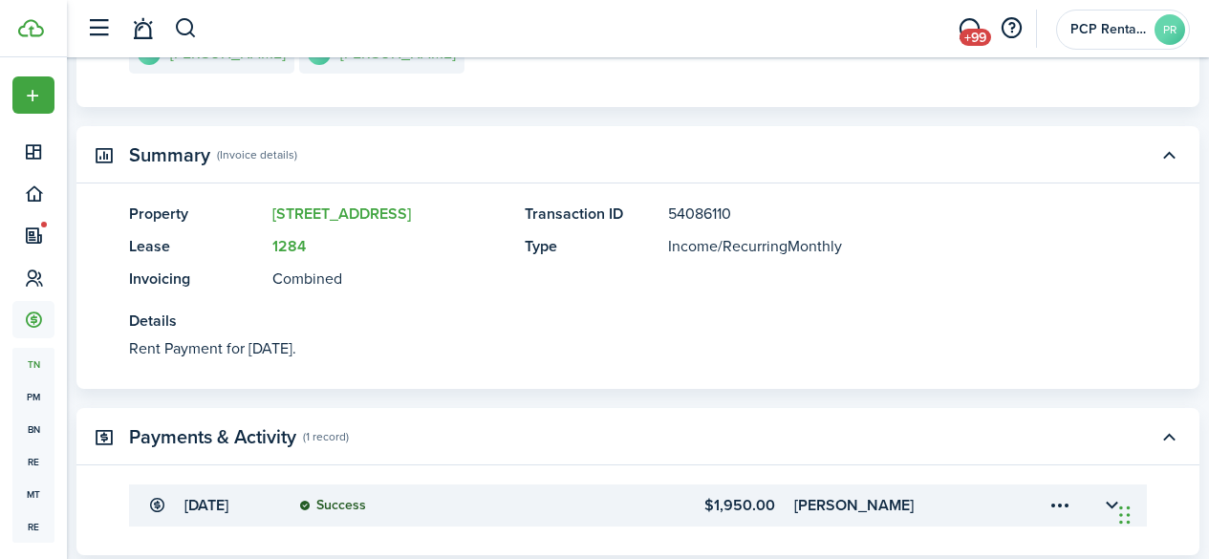
scroll to position [478, 0]
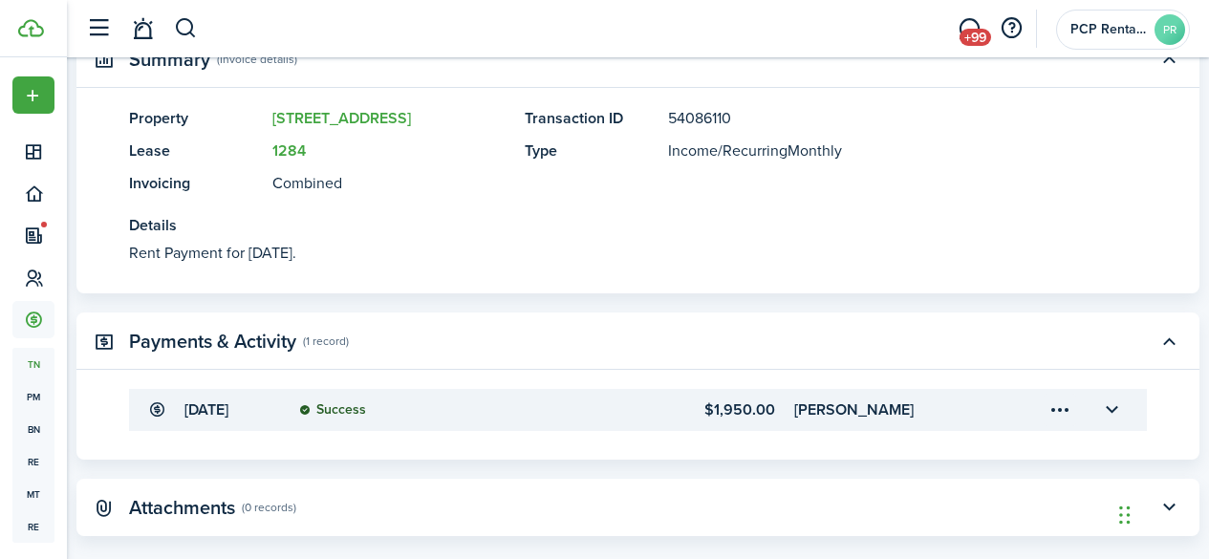
click at [1043, 408] on menu-trigger-card "Open menu" at bounding box center [1059, 410] width 32 height 32
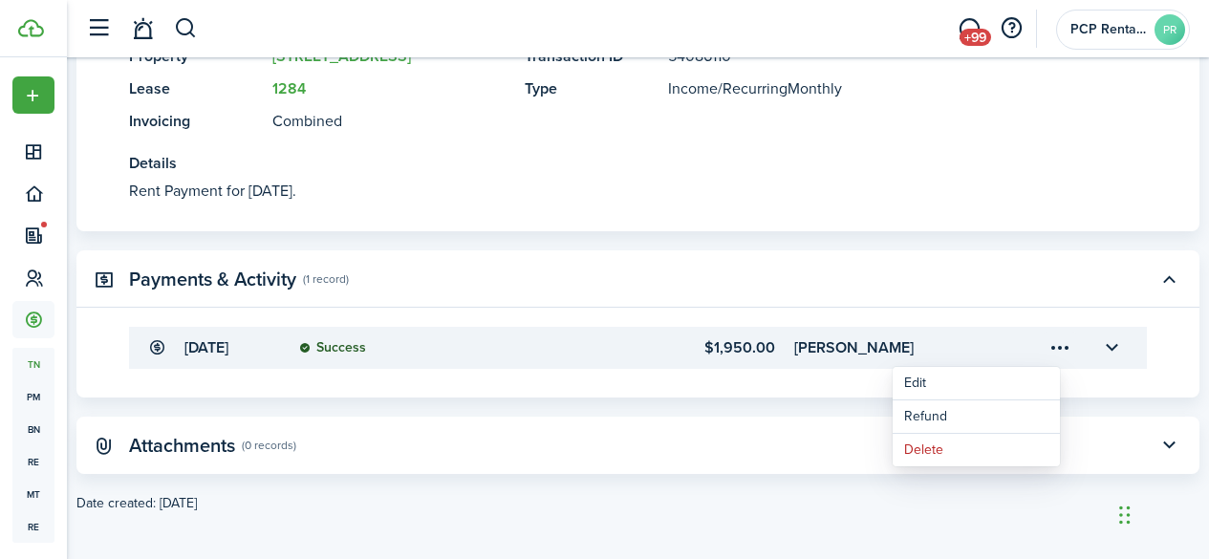
scroll to position [547, 0]
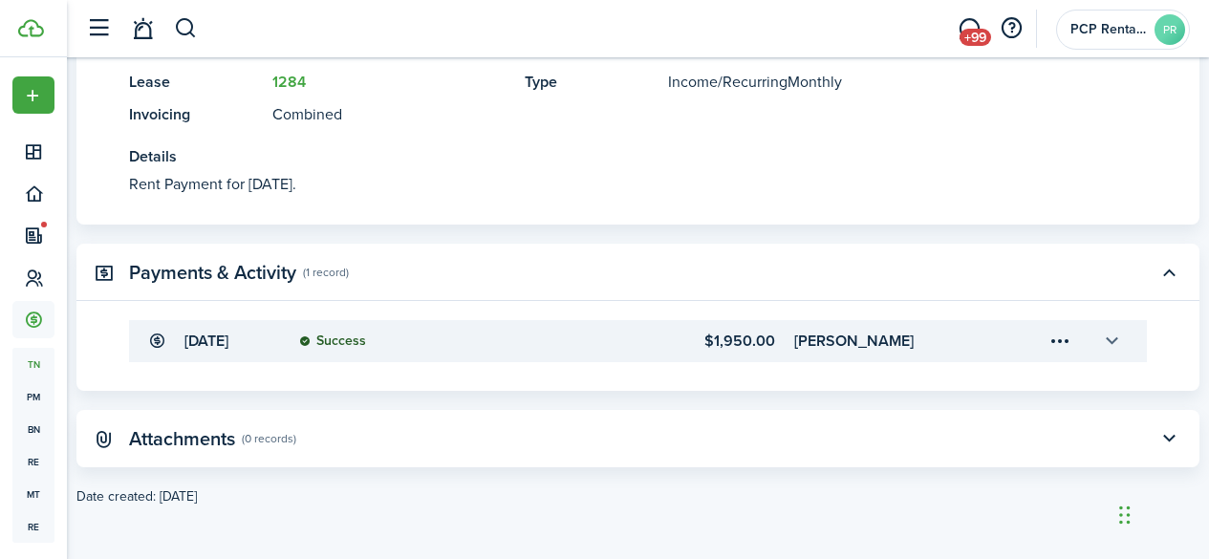
click at [1095, 340] on button "button" at bounding box center [1111, 341] width 32 height 32
